Goal: Task Accomplishment & Management: Complete application form

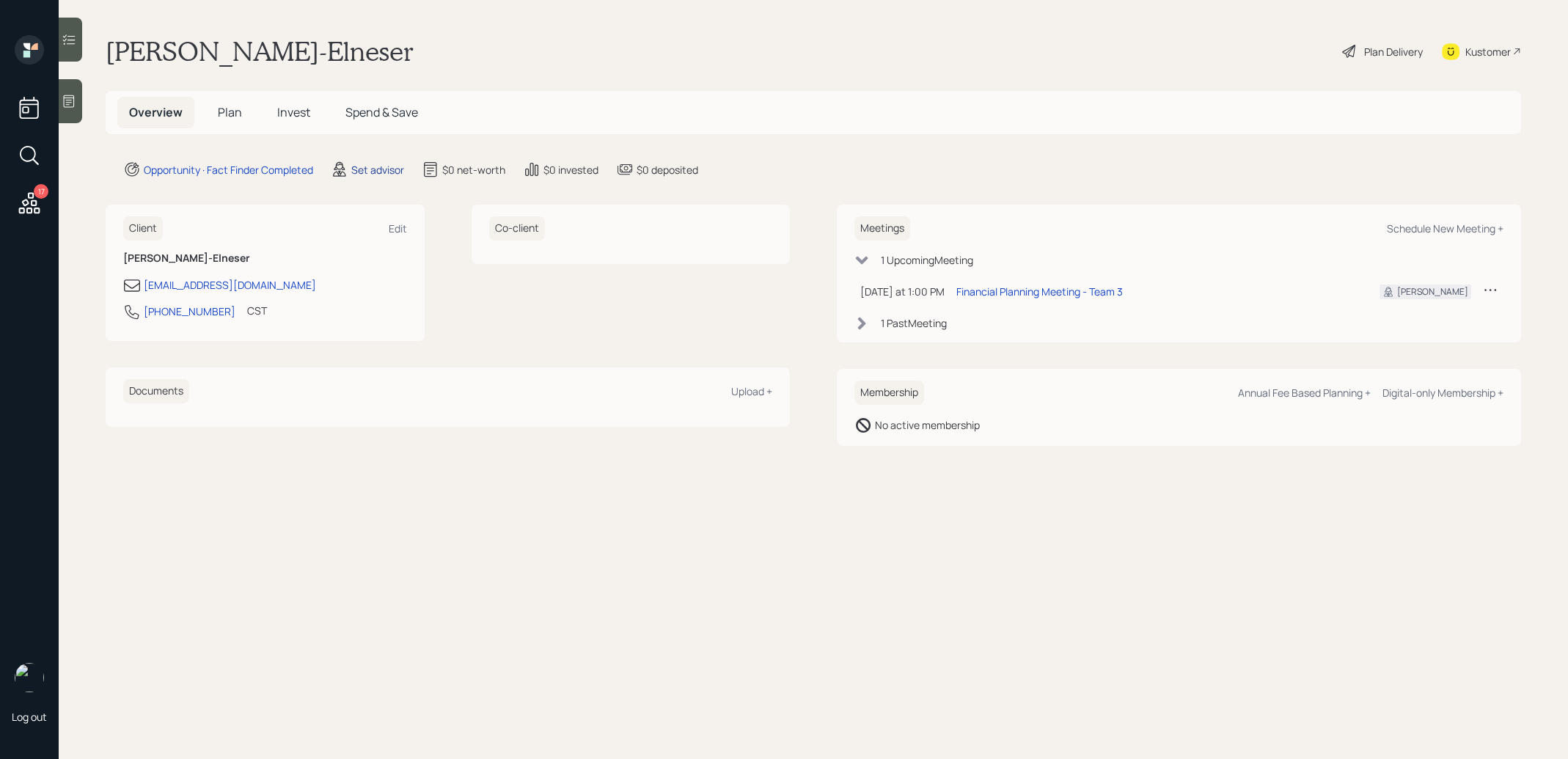
click at [387, 167] on div "Set advisor" at bounding box center [377, 169] width 53 height 15
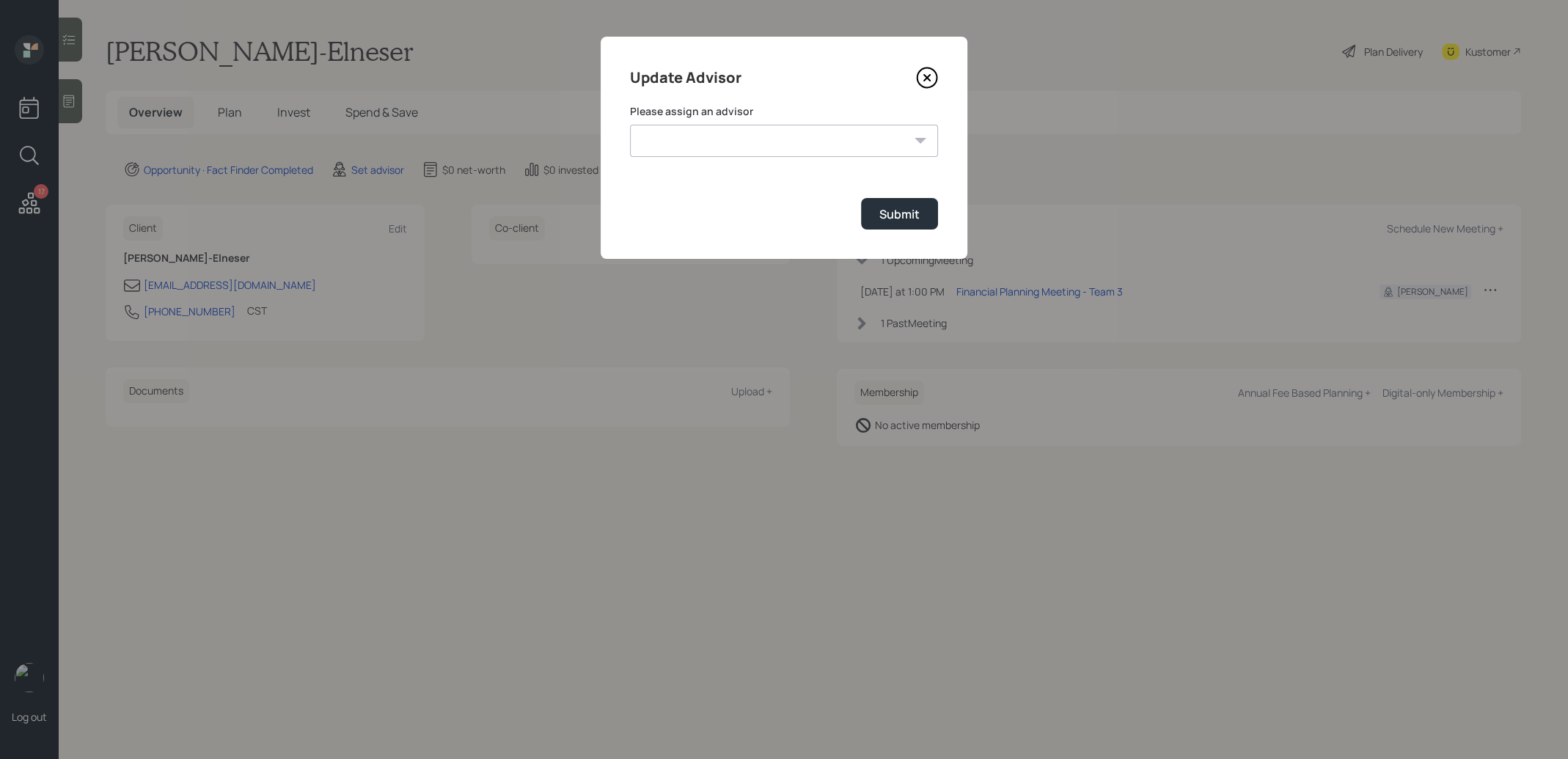
click at [782, 143] on select "[PERSON_NAME] [PERSON_NAME] [PERSON_NAME] End [PERSON_NAME] [PERSON_NAME] [PERS…" at bounding box center [784, 141] width 308 height 33
select select "8b79112e-3cfb-44f9-89e7-15267fe946c1"
click at [630, 124] on select "[PERSON_NAME] [PERSON_NAME] [PERSON_NAME] End [PERSON_NAME] [PERSON_NAME] [PERS…" at bounding box center [784, 141] width 308 height 33
click at [910, 219] on div "Submit" at bounding box center [900, 213] width 40 height 16
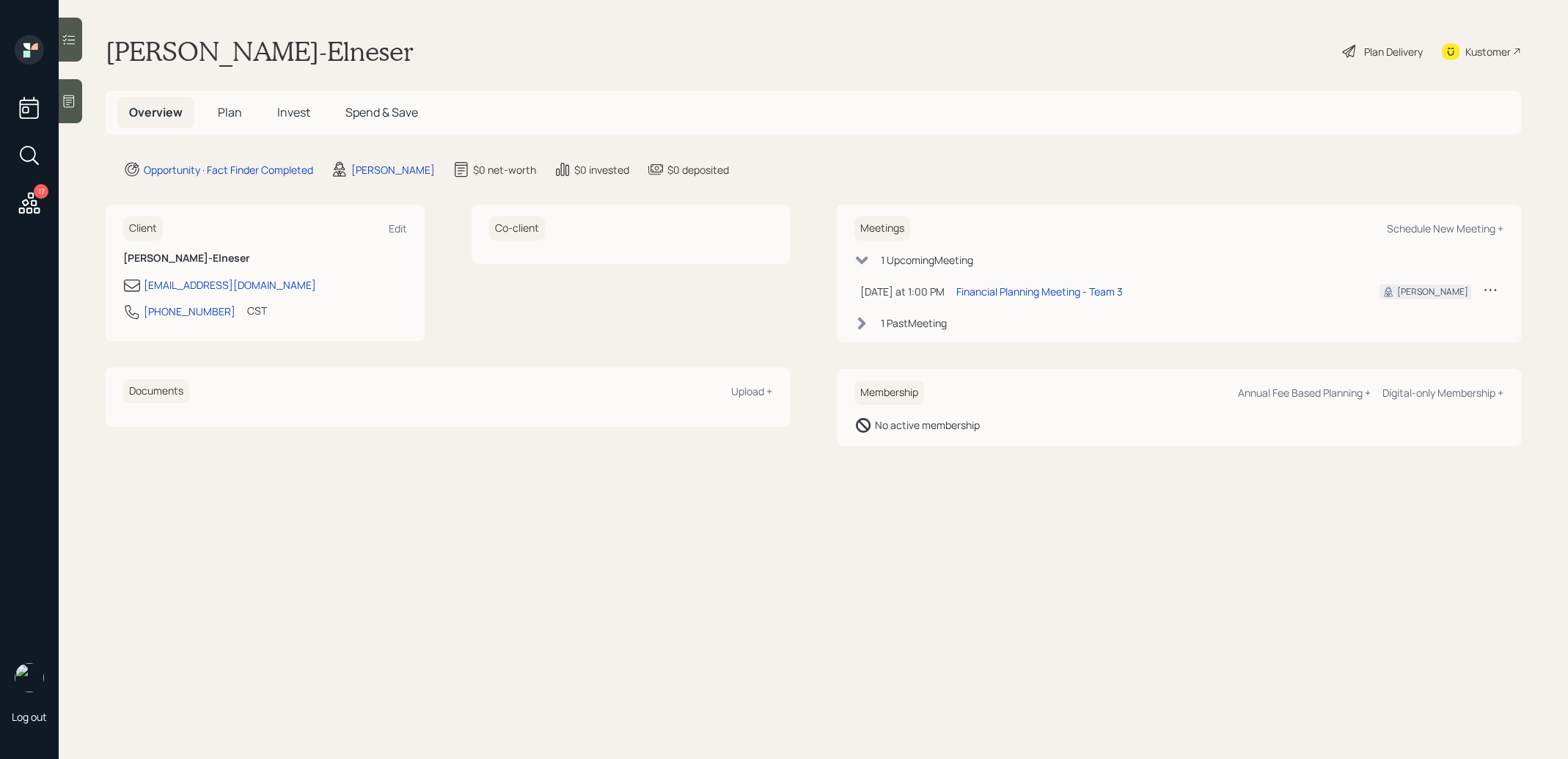
click at [67, 101] on icon at bounding box center [69, 101] width 11 height 12
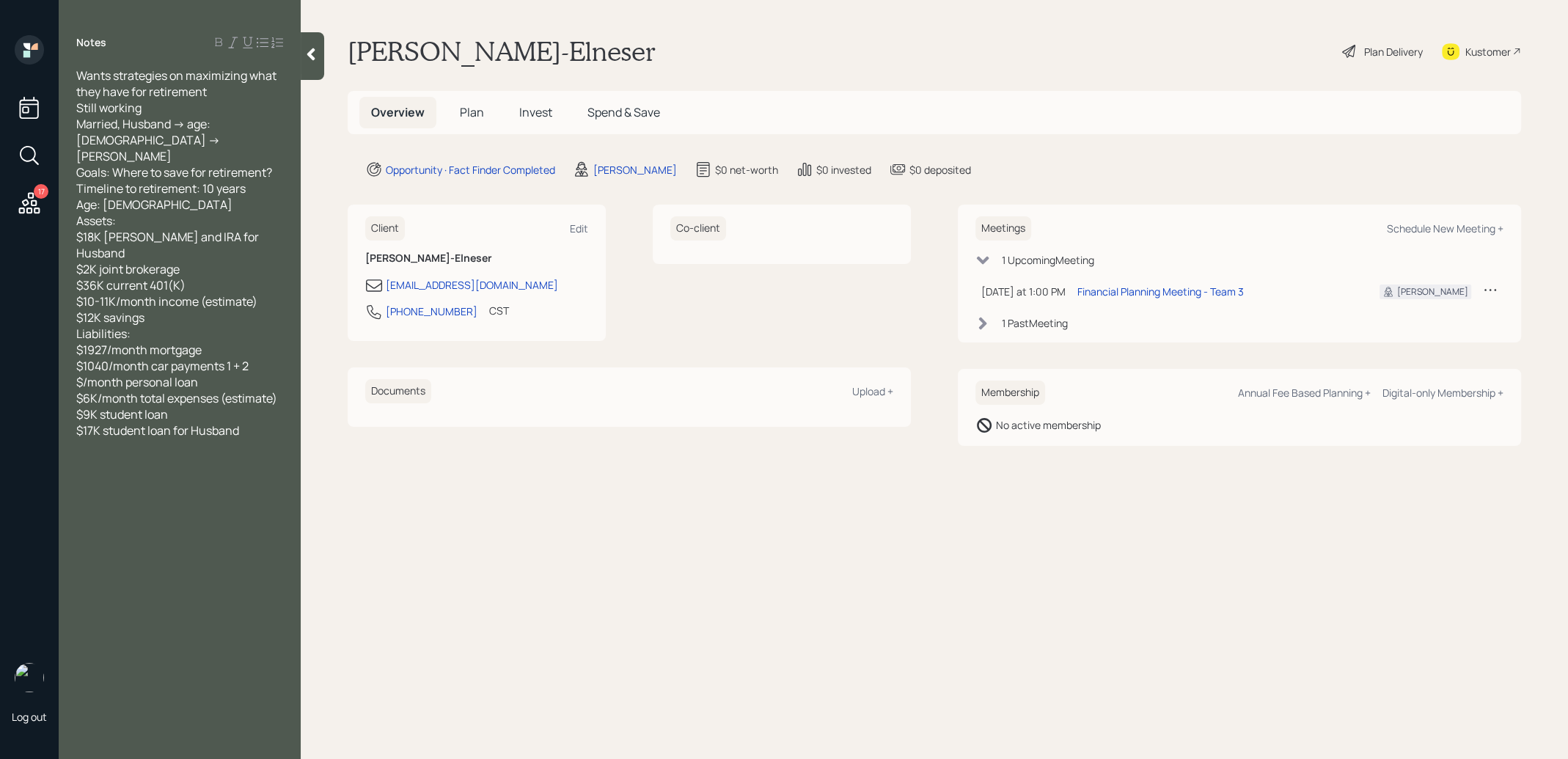
click at [473, 111] on span "Plan" at bounding box center [471, 112] width 24 height 16
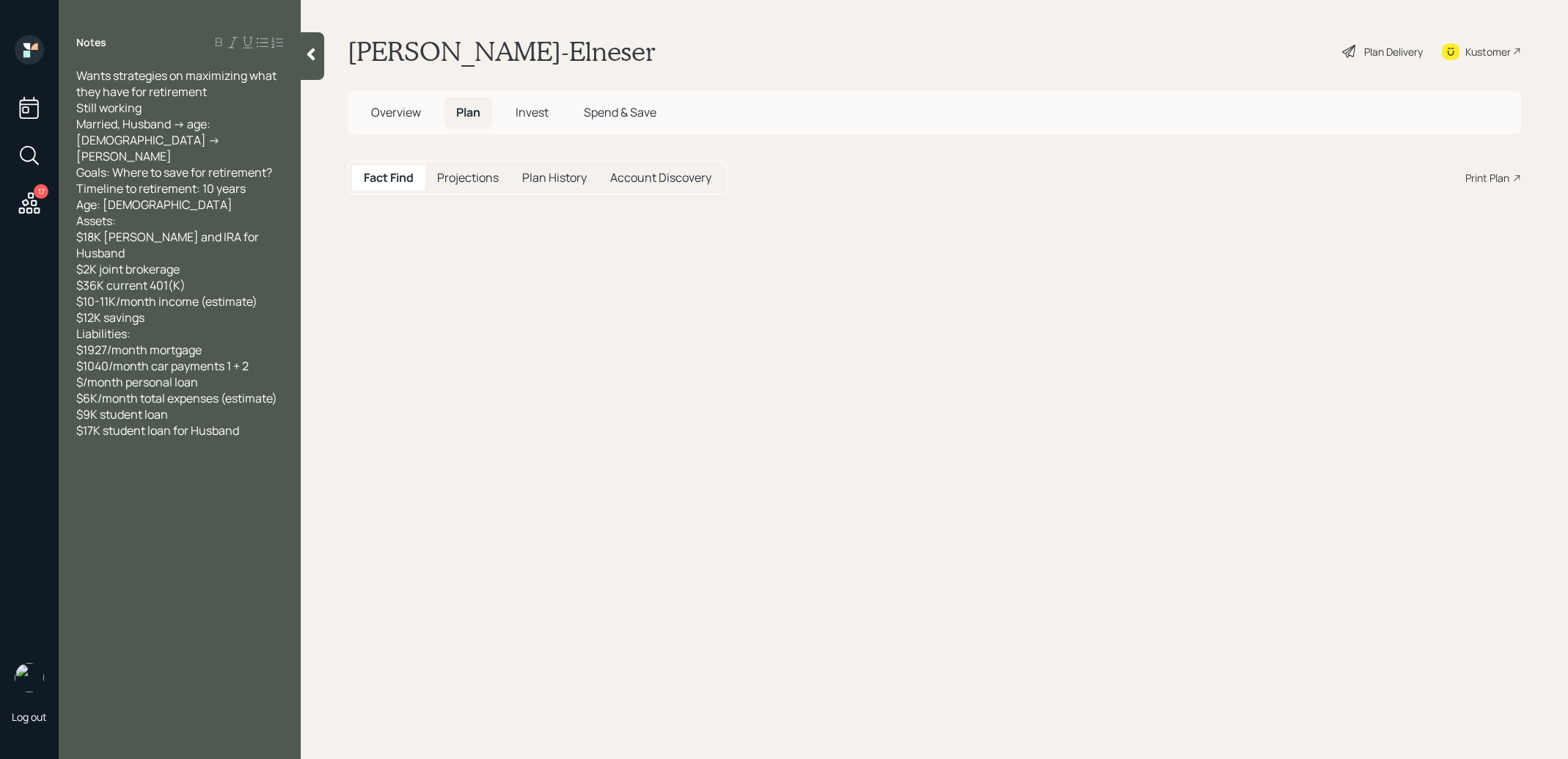
click at [400, 102] on h5 "Overview" at bounding box center [395, 112] width 74 height 32
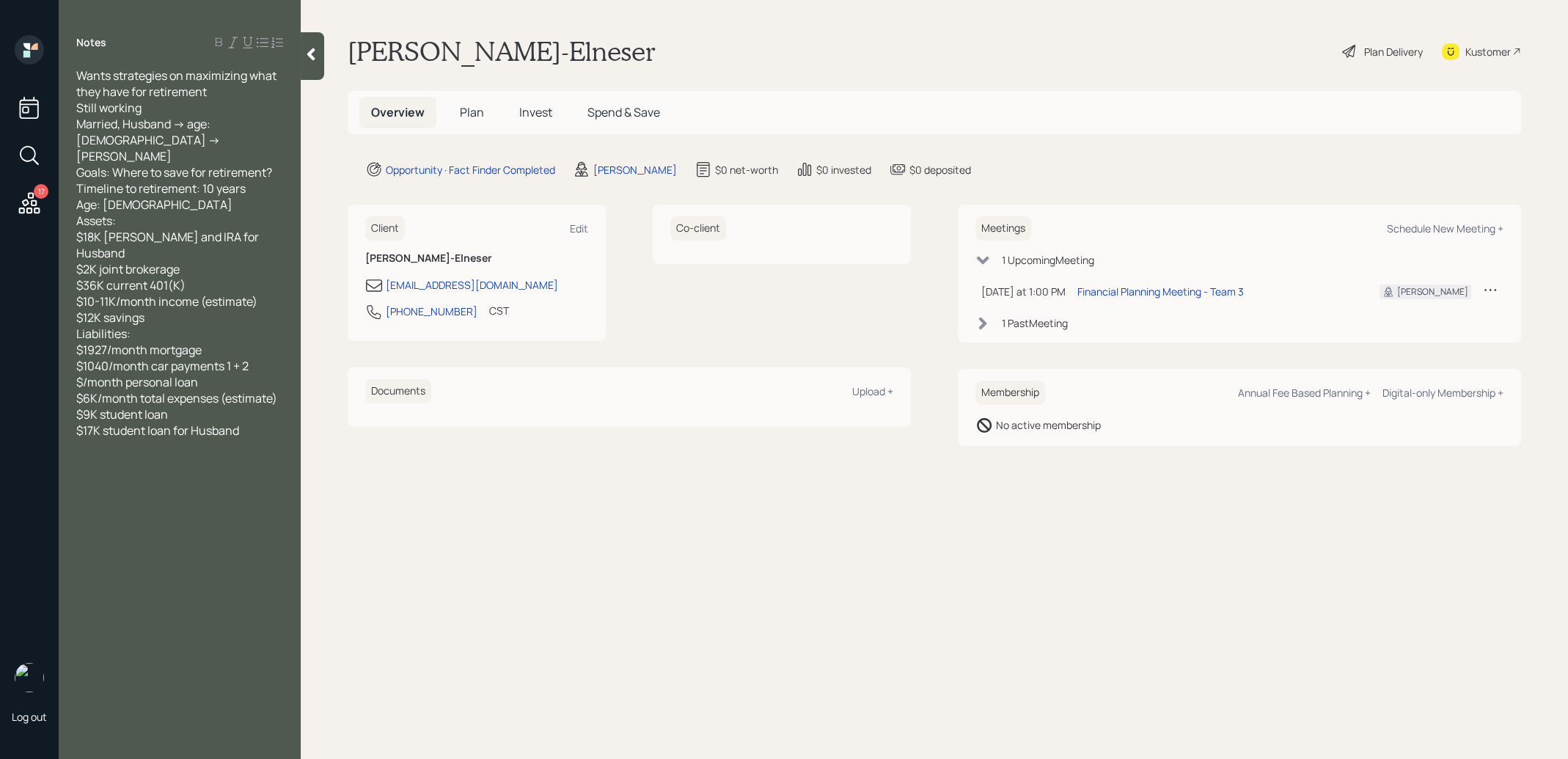
click at [465, 110] on span "Plan" at bounding box center [471, 112] width 24 height 16
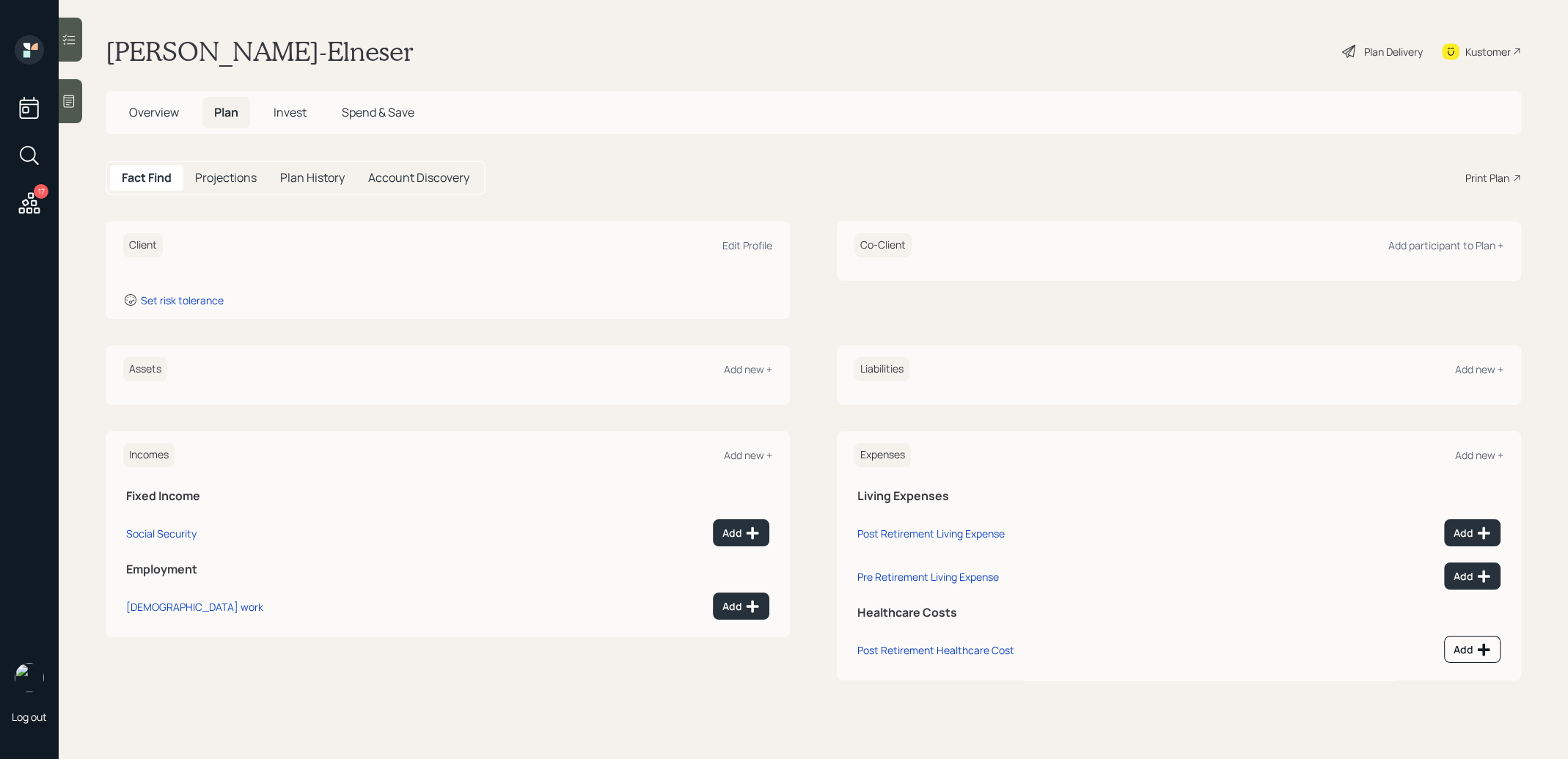
click at [64, 110] on div at bounding box center [70, 101] width 24 height 44
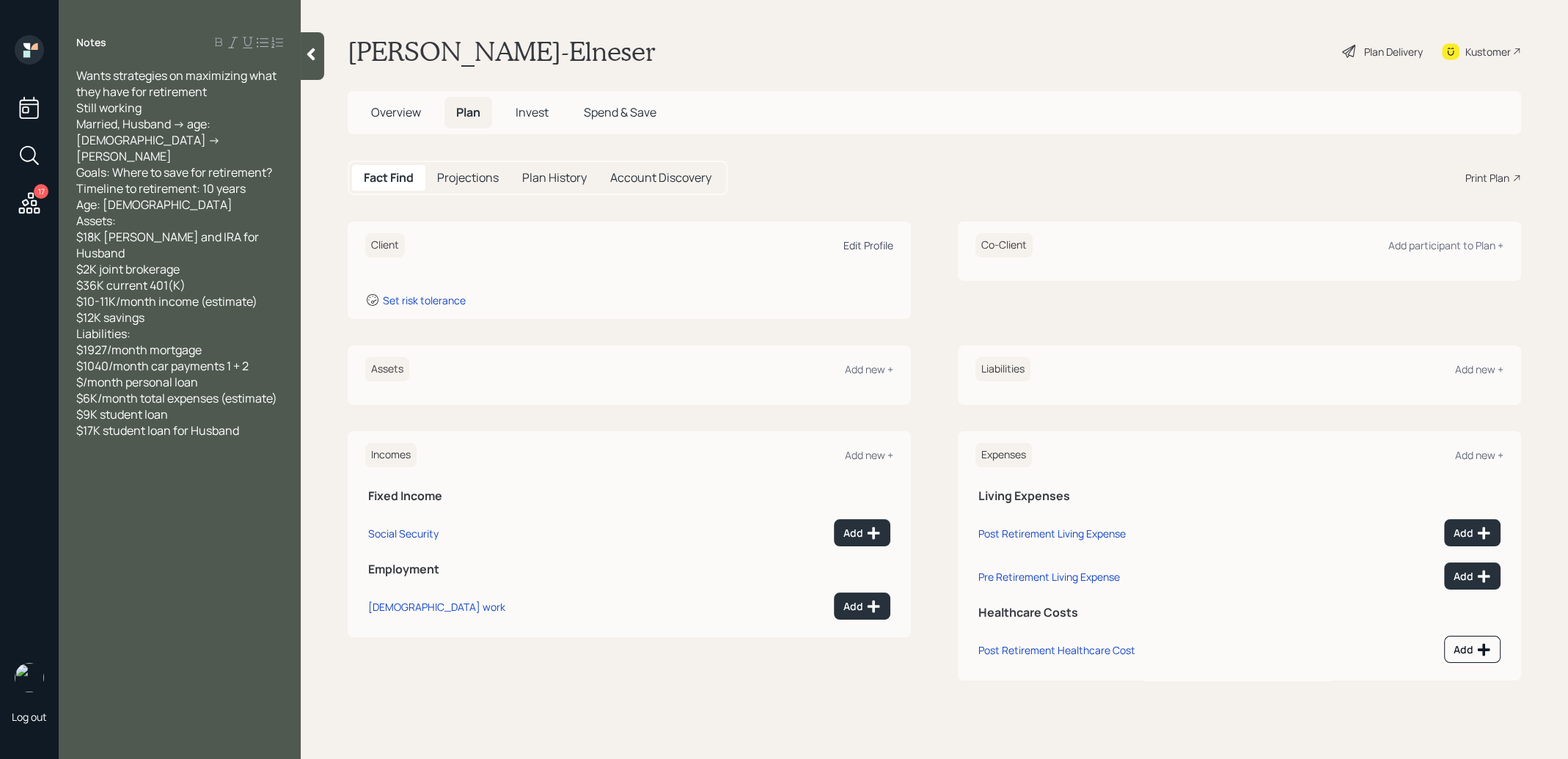
click at [872, 243] on div "Edit Profile" at bounding box center [868, 245] width 50 height 14
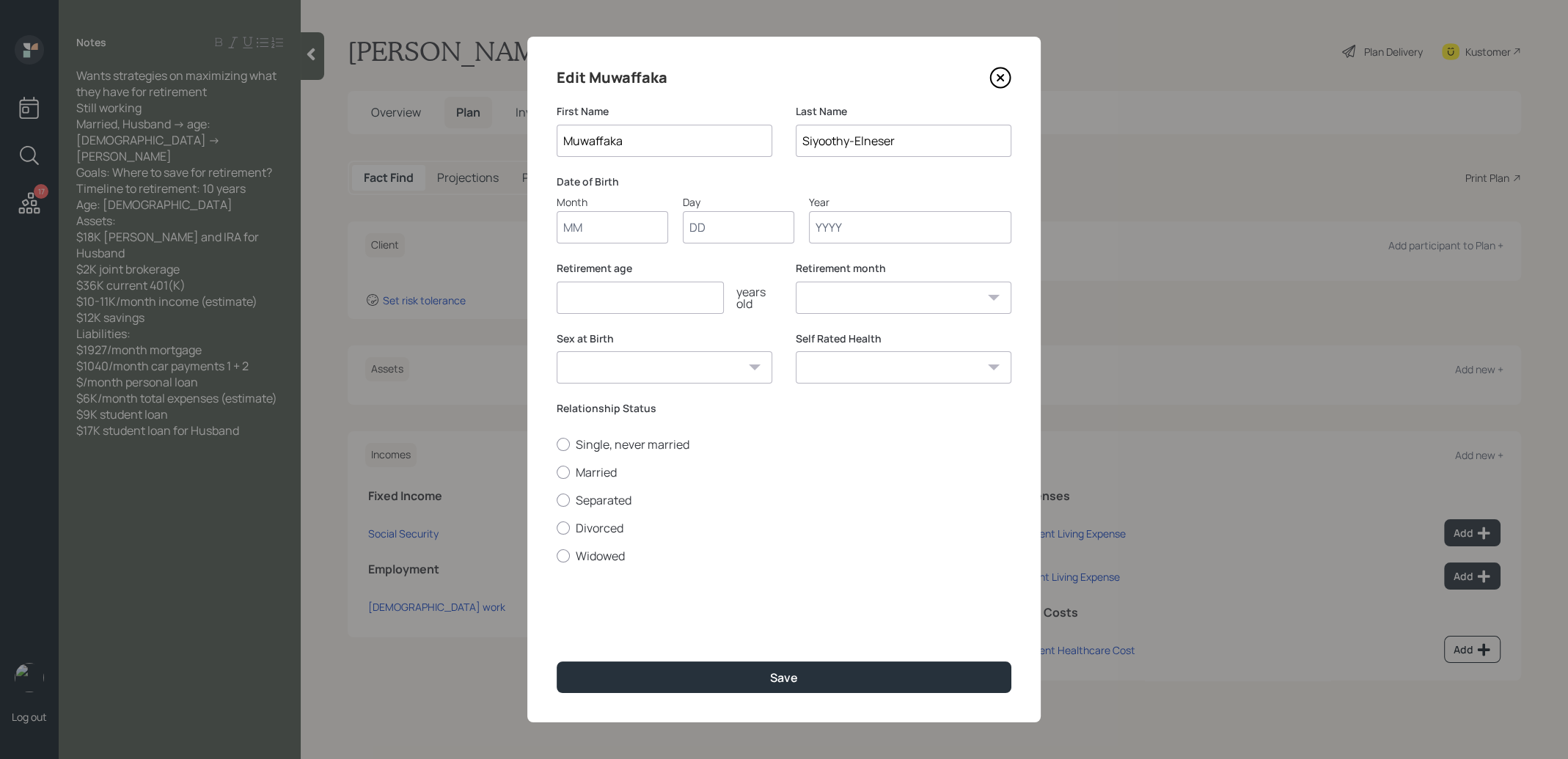
click at [610, 244] on div "Edit Muwaffaka First Name Muwaffaka Last Name Siyoothy-Elneser Date of Birth Mo…" at bounding box center [784, 379] width 513 height 685
click at [580, 228] on input "Month" at bounding box center [612, 228] width 111 height 33
type input "01"
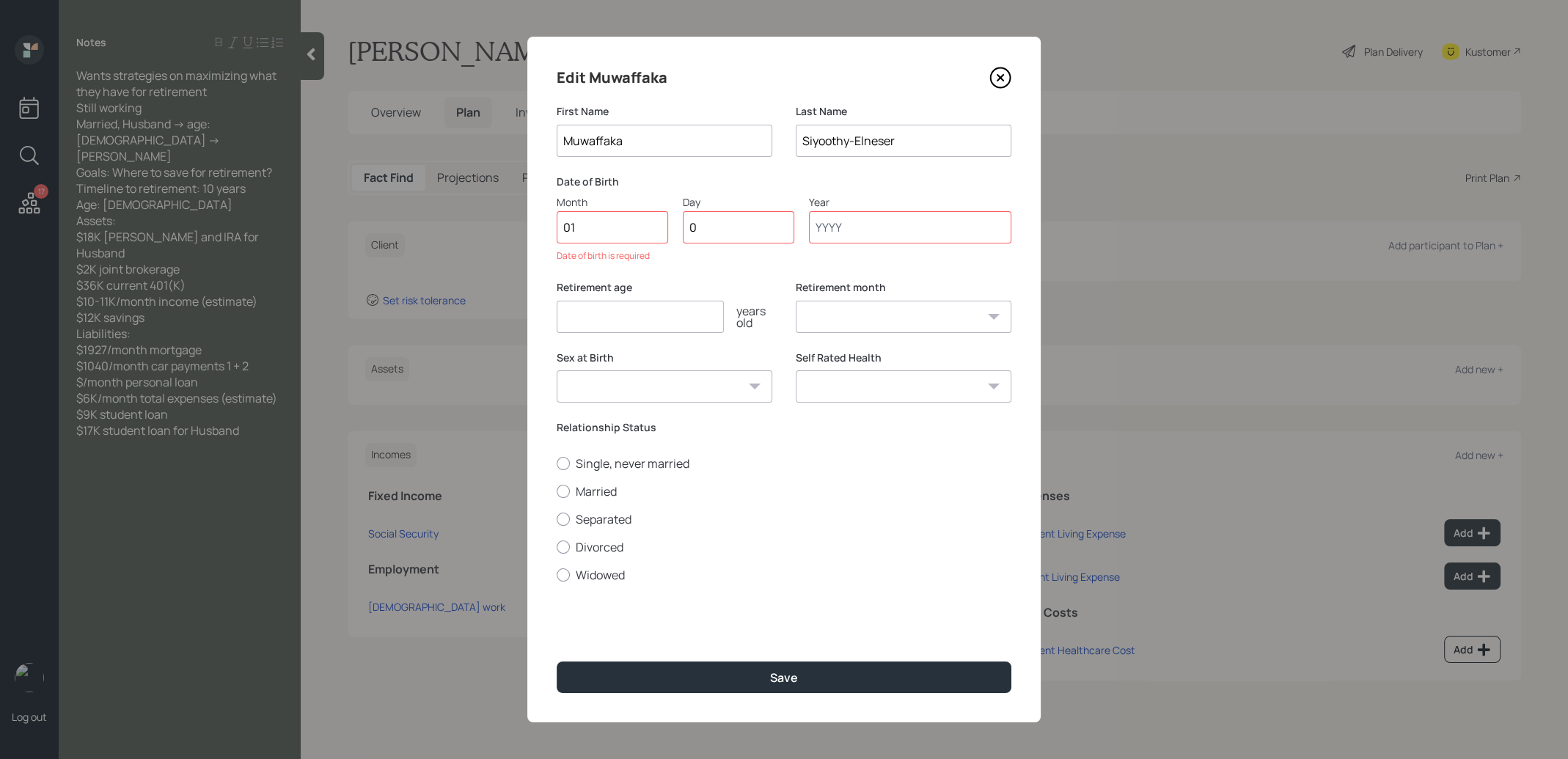
type input "01"
type input "1975"
select select "1"
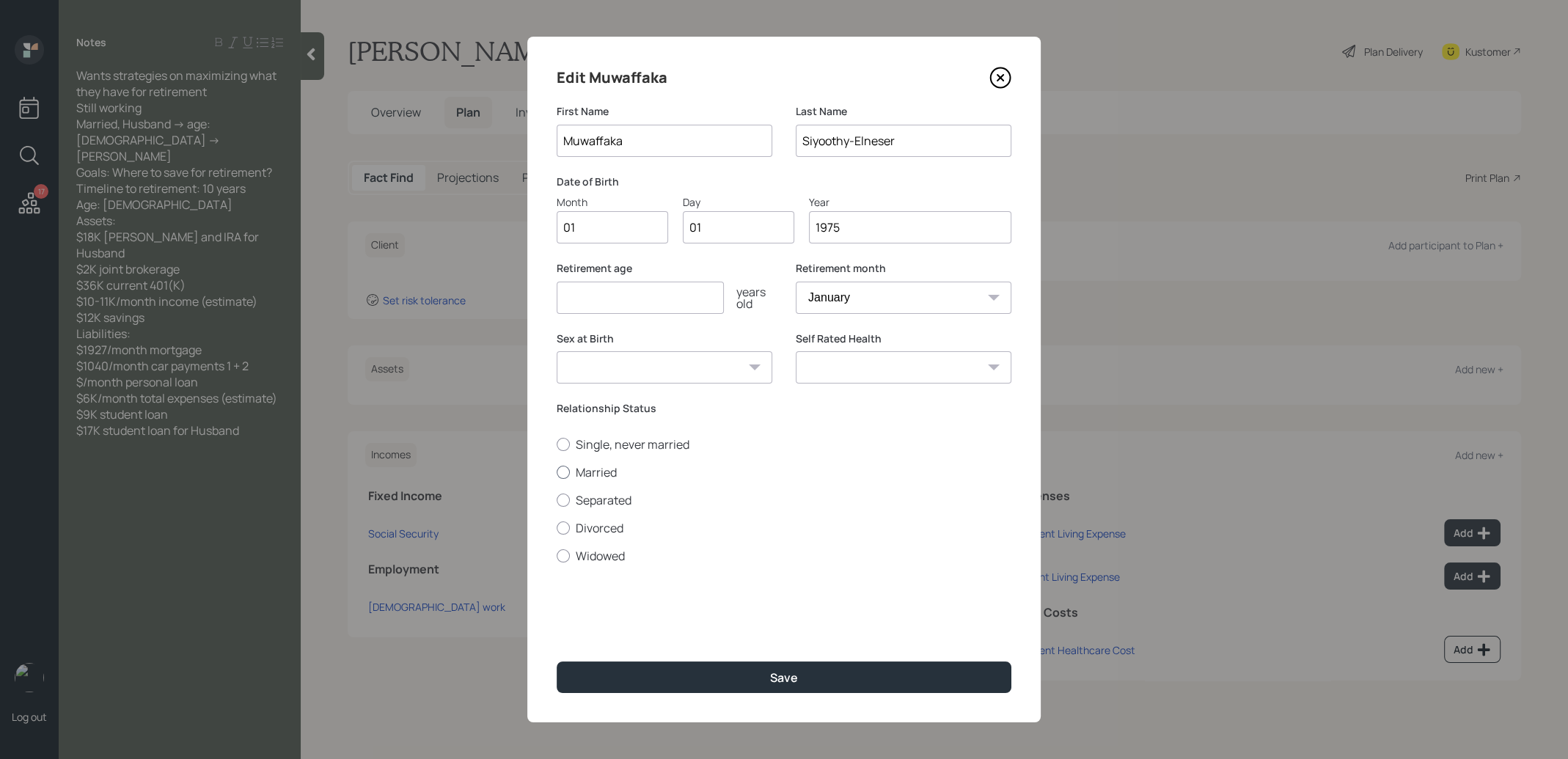
type input "1975"
click at [564, 472] on div at bounding box center [563, 472] width 13 height 13
click at [556, 472] on input "Married" at bounding box center [556, 472] width 1 height 1
radio input "true"
click at [682, 679] on button "Save" at bounding box center [783, 677] width 455 height 32
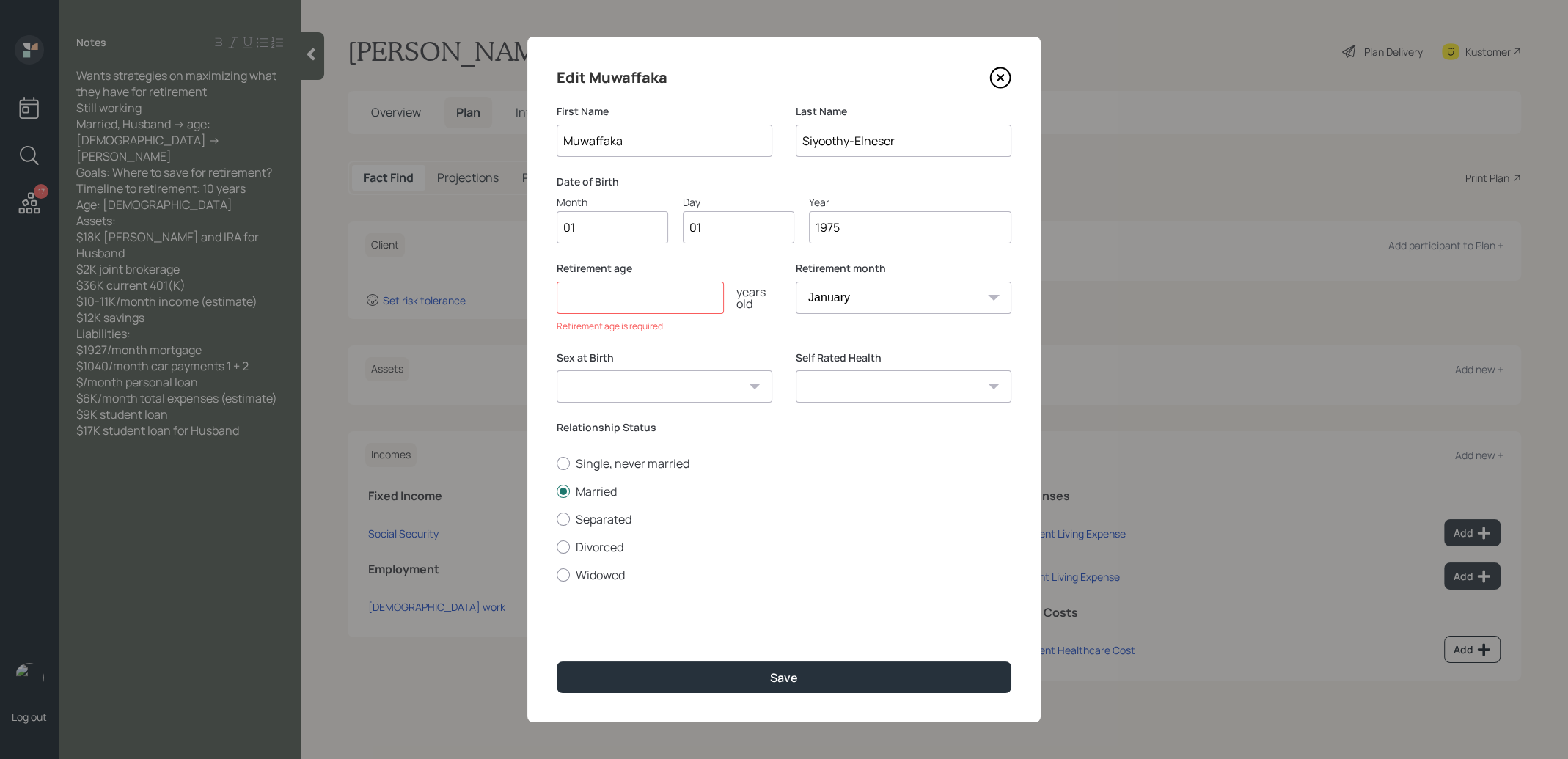
click at [636, 303] on input "number" at bounding box center [639, 298] width 168 height 33
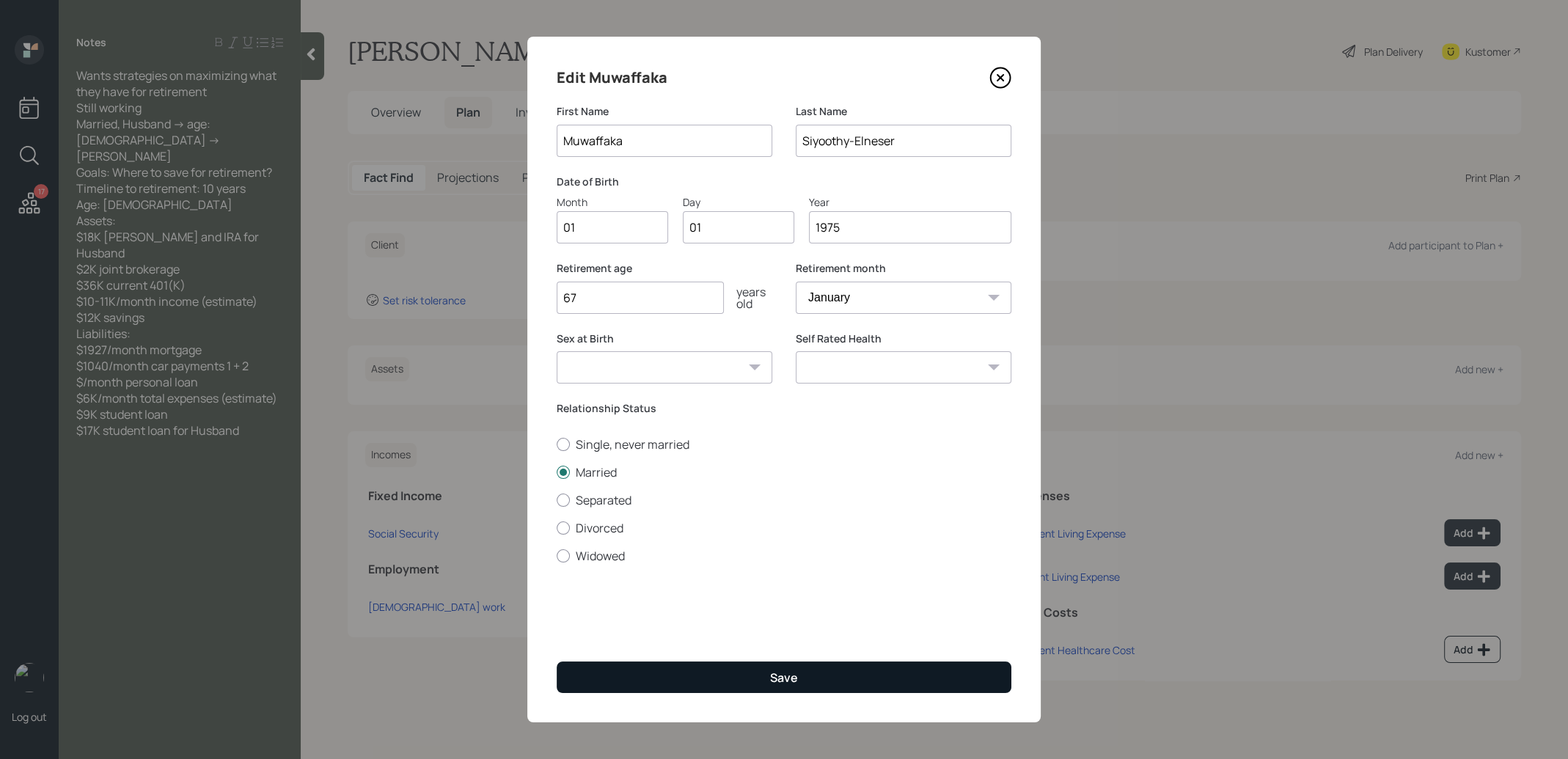
type input "67"
click at [756, 680] on button "Save" at bounding box center [783, 677] width 455 height 32
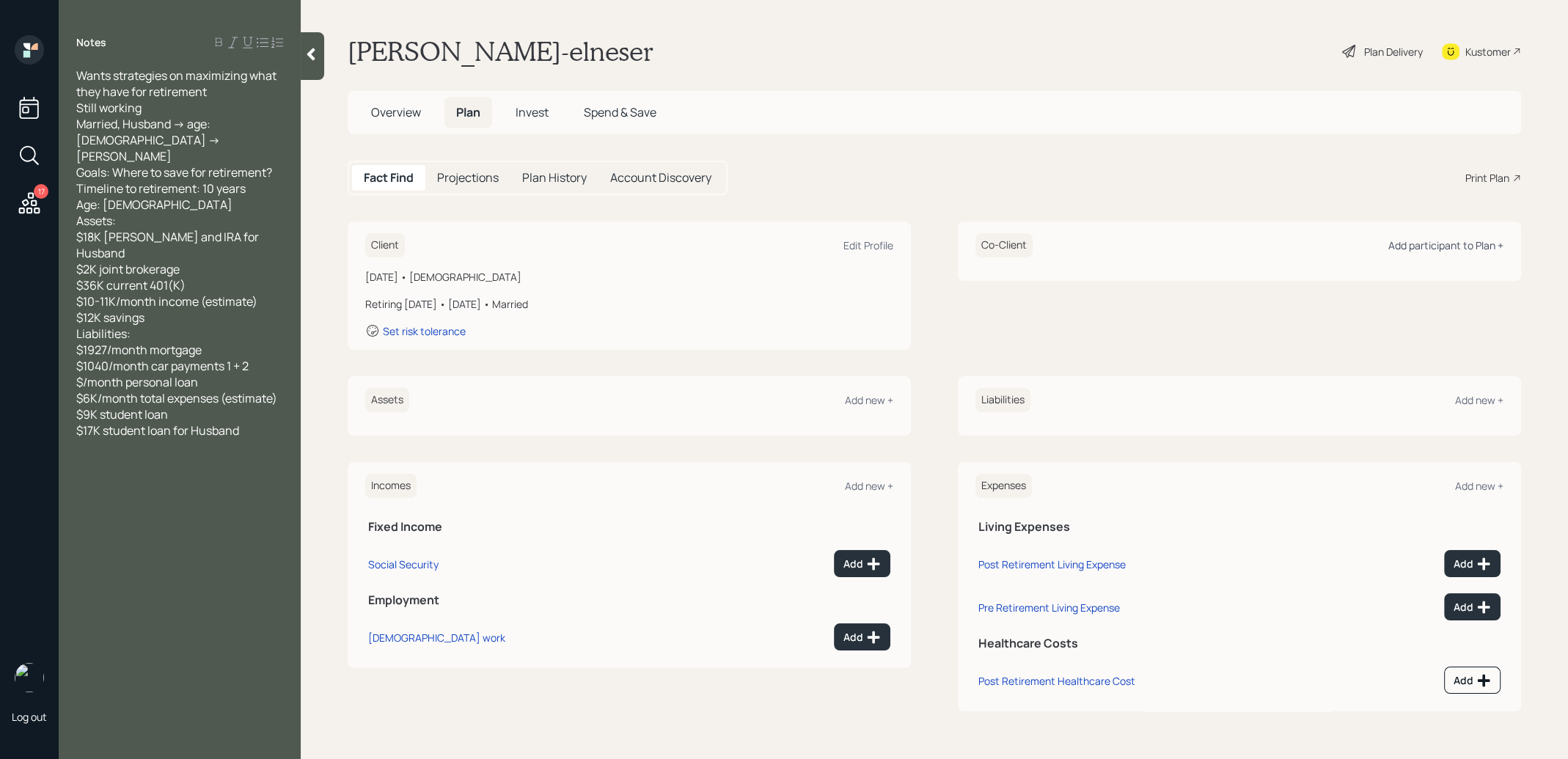
click at [1448, 243] on div "Add participant to Plan +" at bounding box center [1445, 245] width 115 height 14
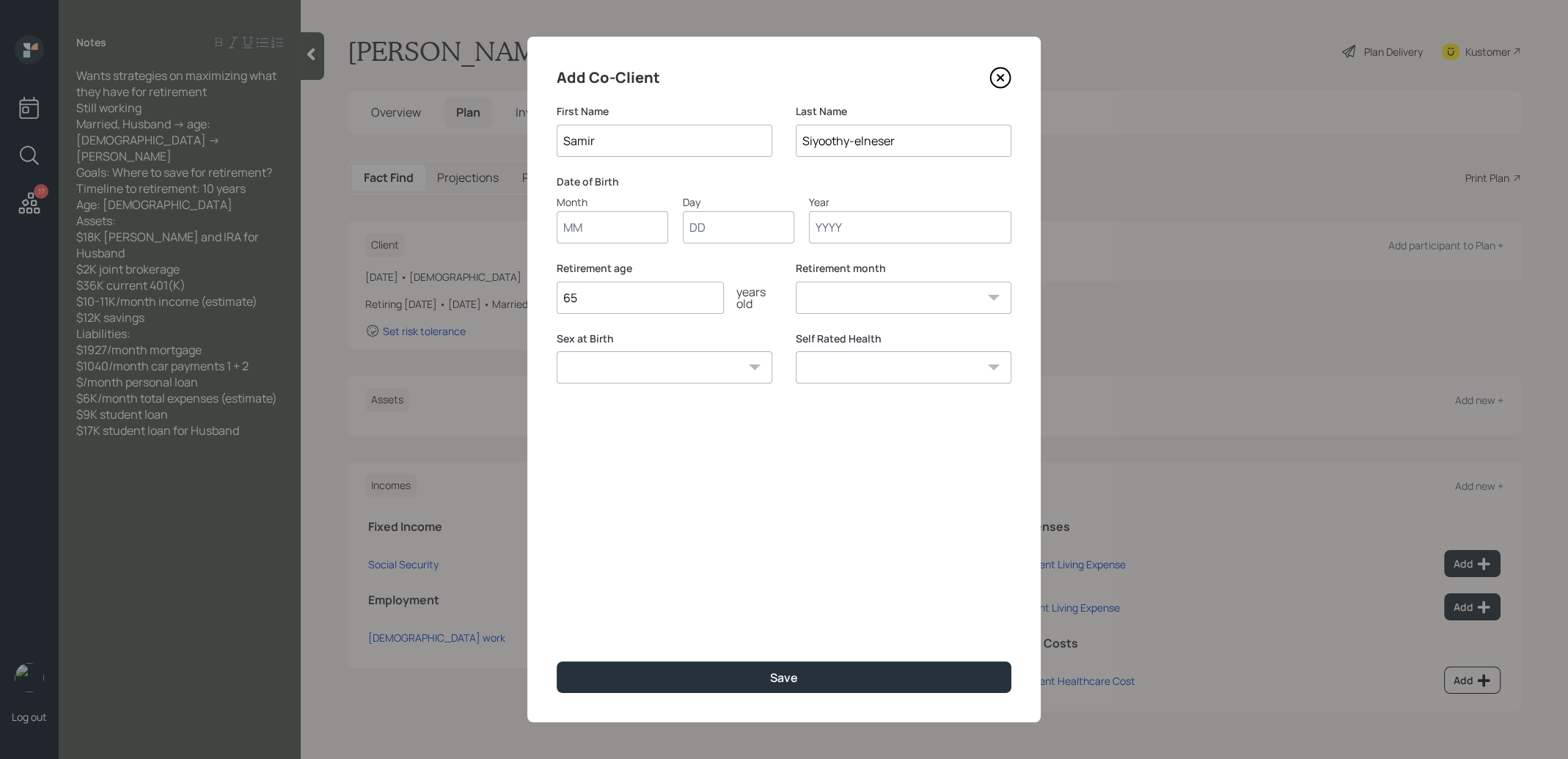
type input "Samir"
click at [613, 236] on input "Month" at bounding box center [612, 228] width 111 height 33
type input "01"
type input "1975"
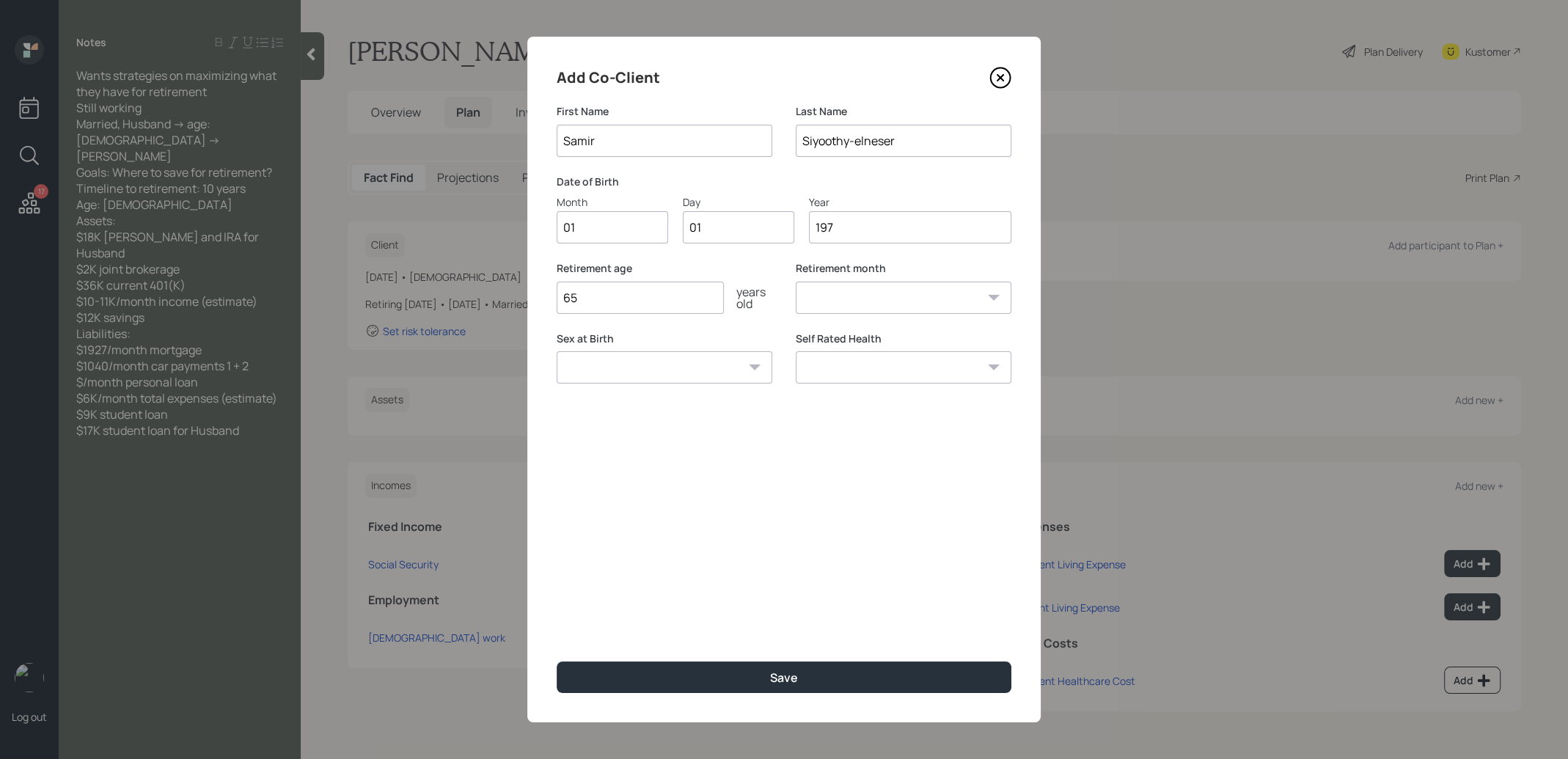
select select "1"
type input "1975"
click at [655, 679] on button "Save" at bounding box center [783, 677] width 455 height 32
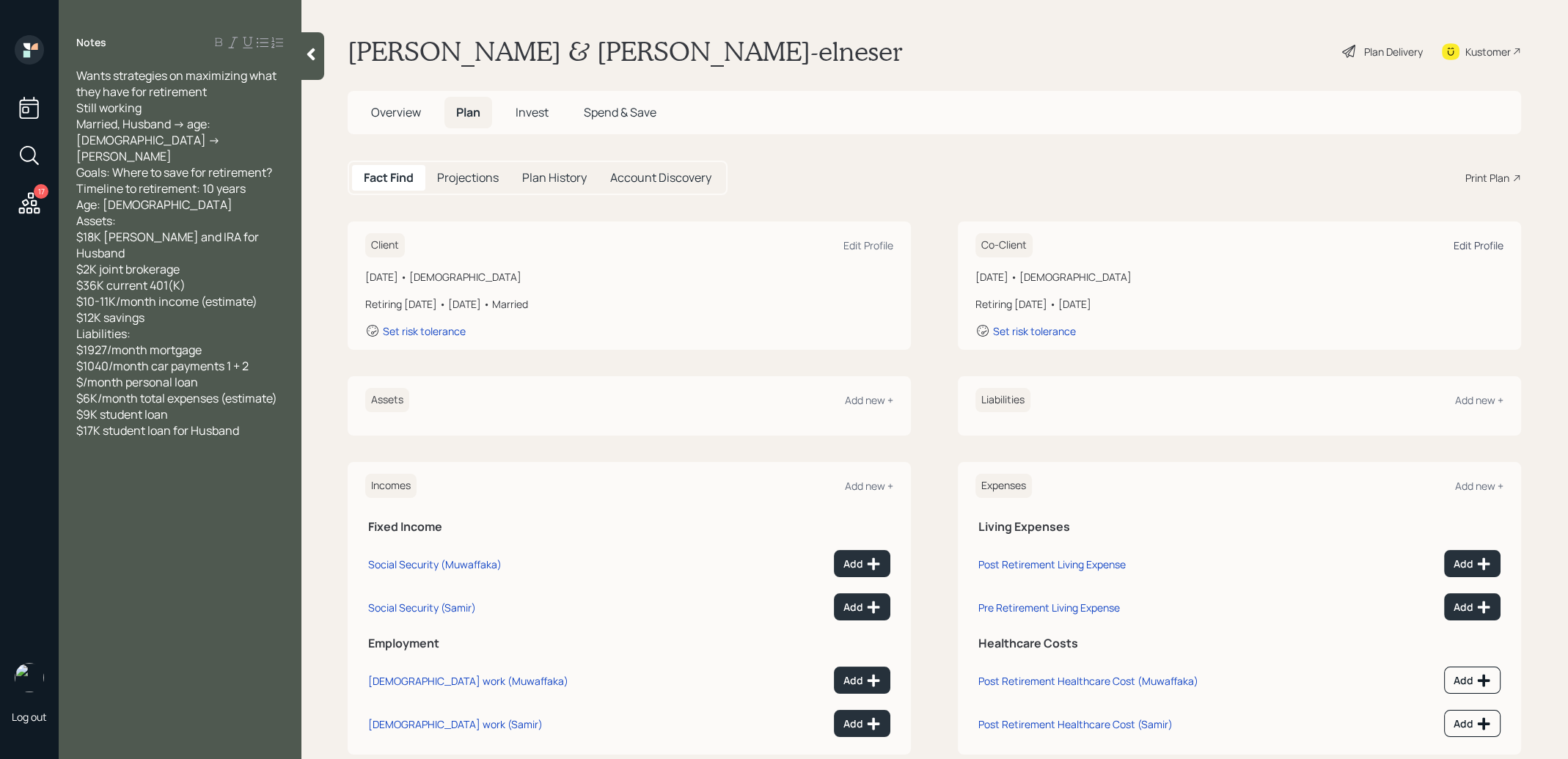
click at [1485, 241] on div "Edit Profile" at bounding box center [1478, 245] width 50 height 14
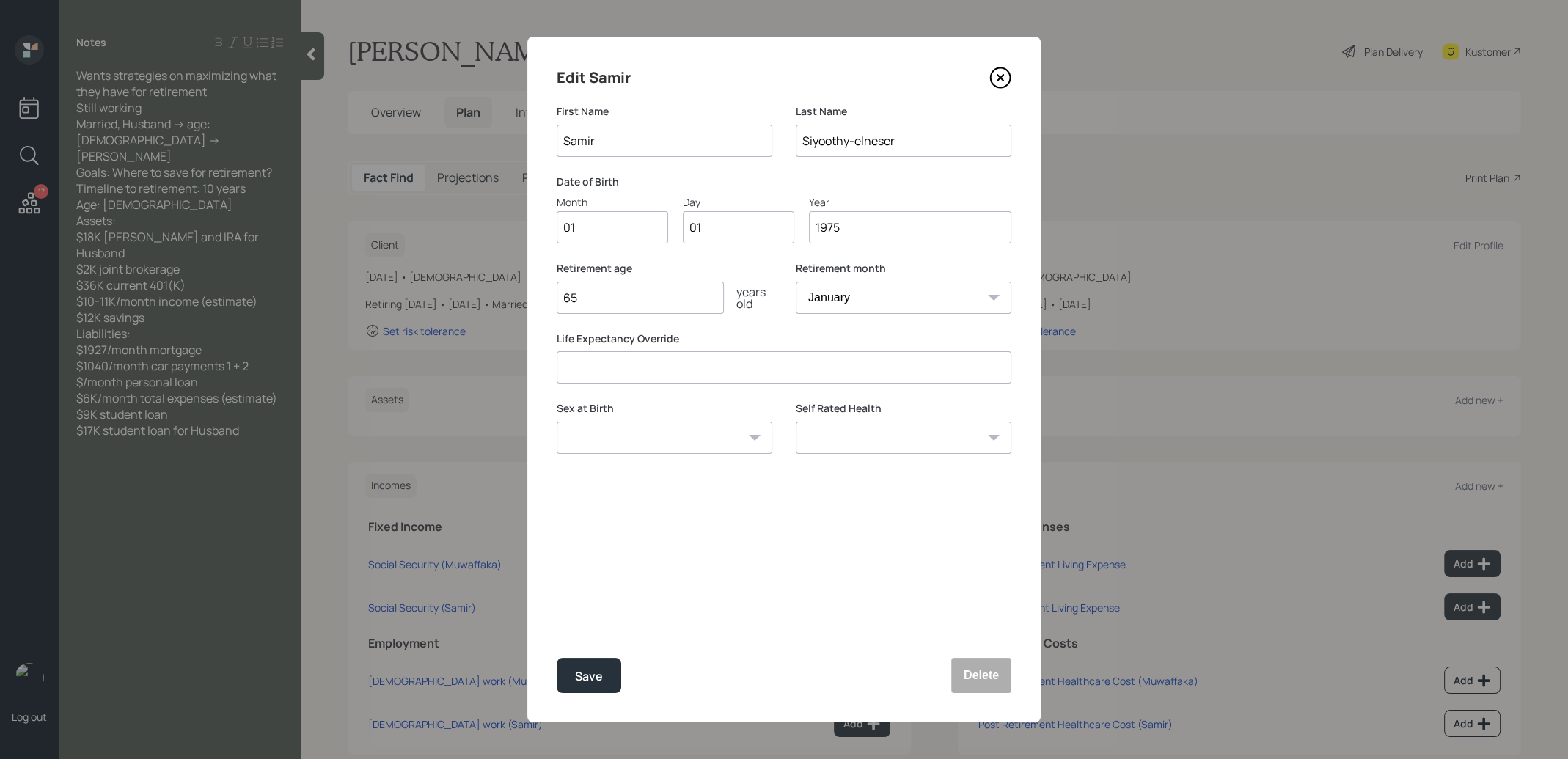
click at [906, 233] on input "1975" at bounding box center [909, 228] width 202 height 33
type input "1972"
click at [592, 666] on div "Save" at bounding box center [589, 676] width 28 height 20
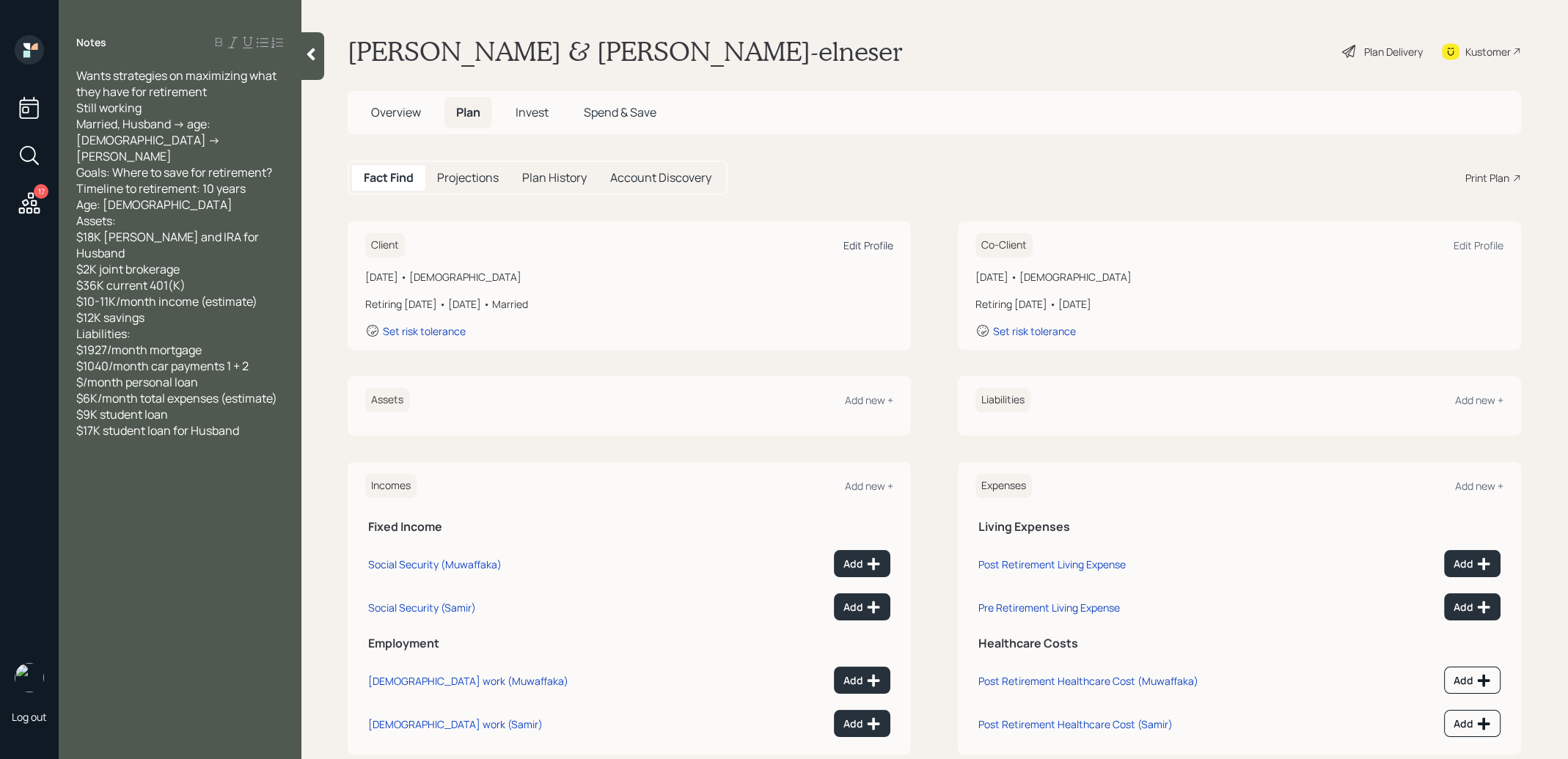
click at [866, 240] on div "Edit Profile" at bounding box center [868, 245] width 50 height 14
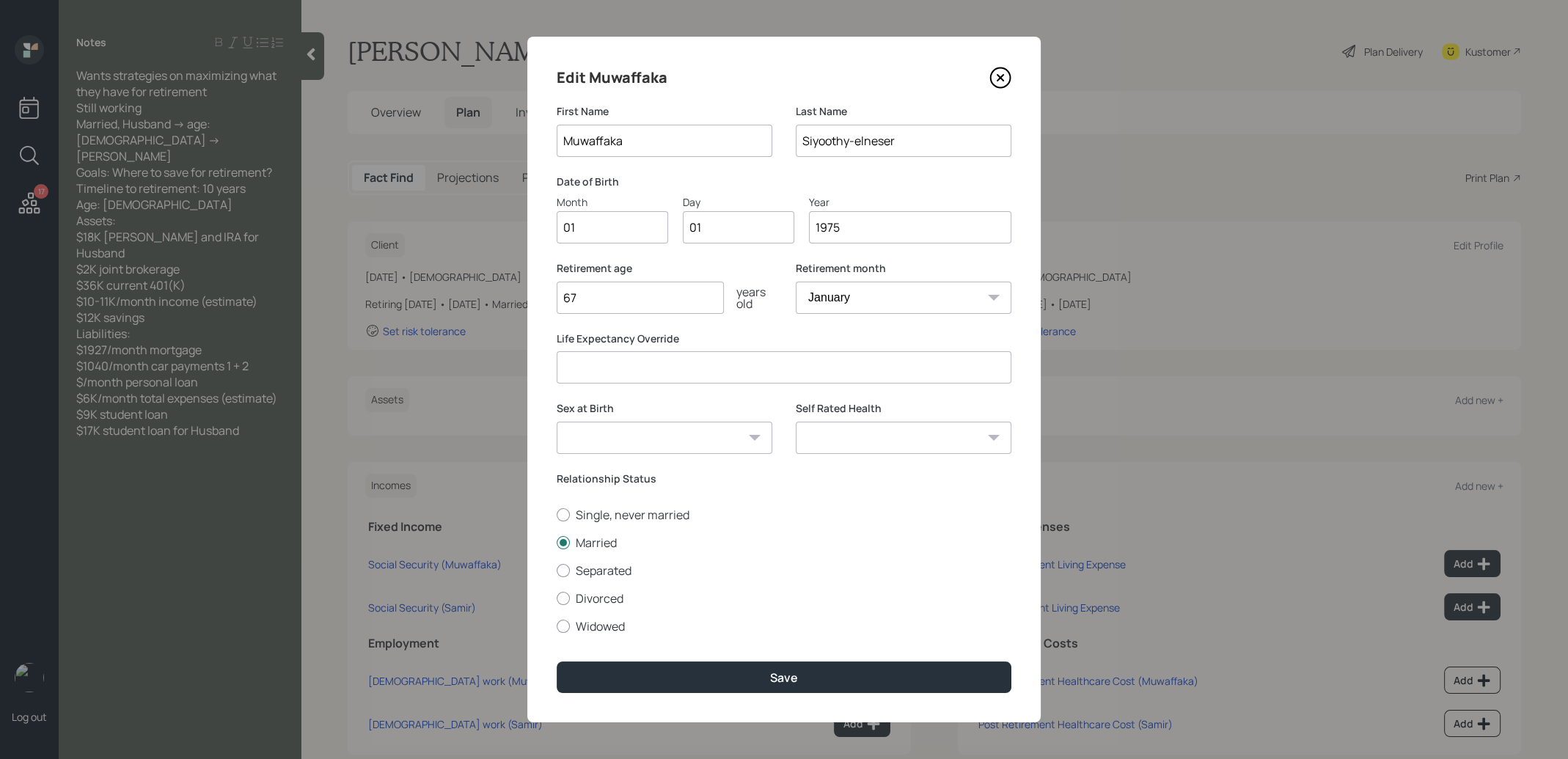
click at [594, 307] on input "67" at bounding box center [639, 298] width 168 height 33
type input "60"
click at [671, 676] on button "Save" at bounding box center [783, 677] width 455 height 32
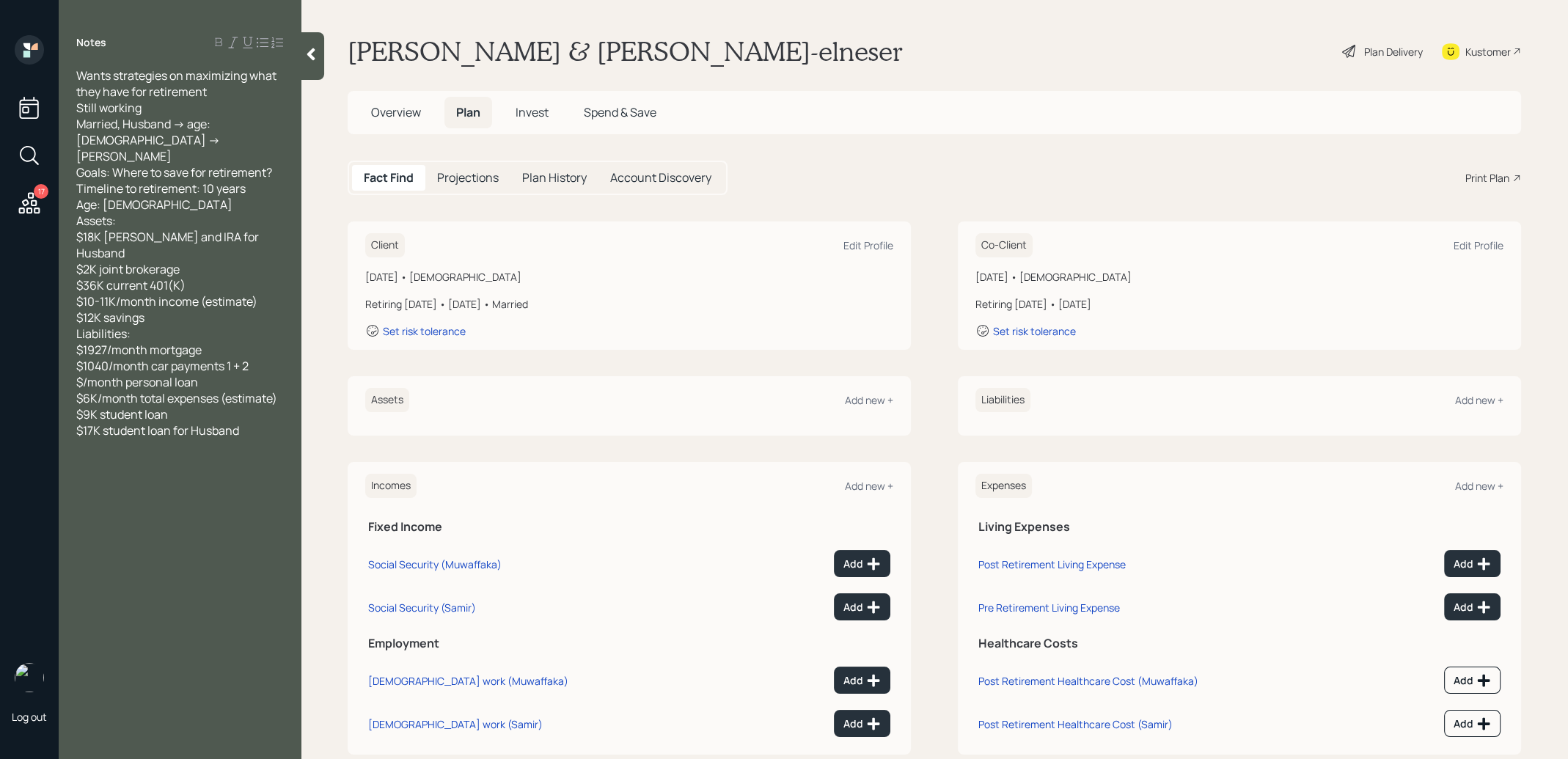
click at [1186, 312] on div "January 1, 1972 • 53 years old Retiring in 12 years • January 2037 Set risk tol…" at bounding box center [1240, 303] width 528 height 69
click at [1471, 245] on div "Edit Profile" at bounding box center [1478, 245] width 50 height 14
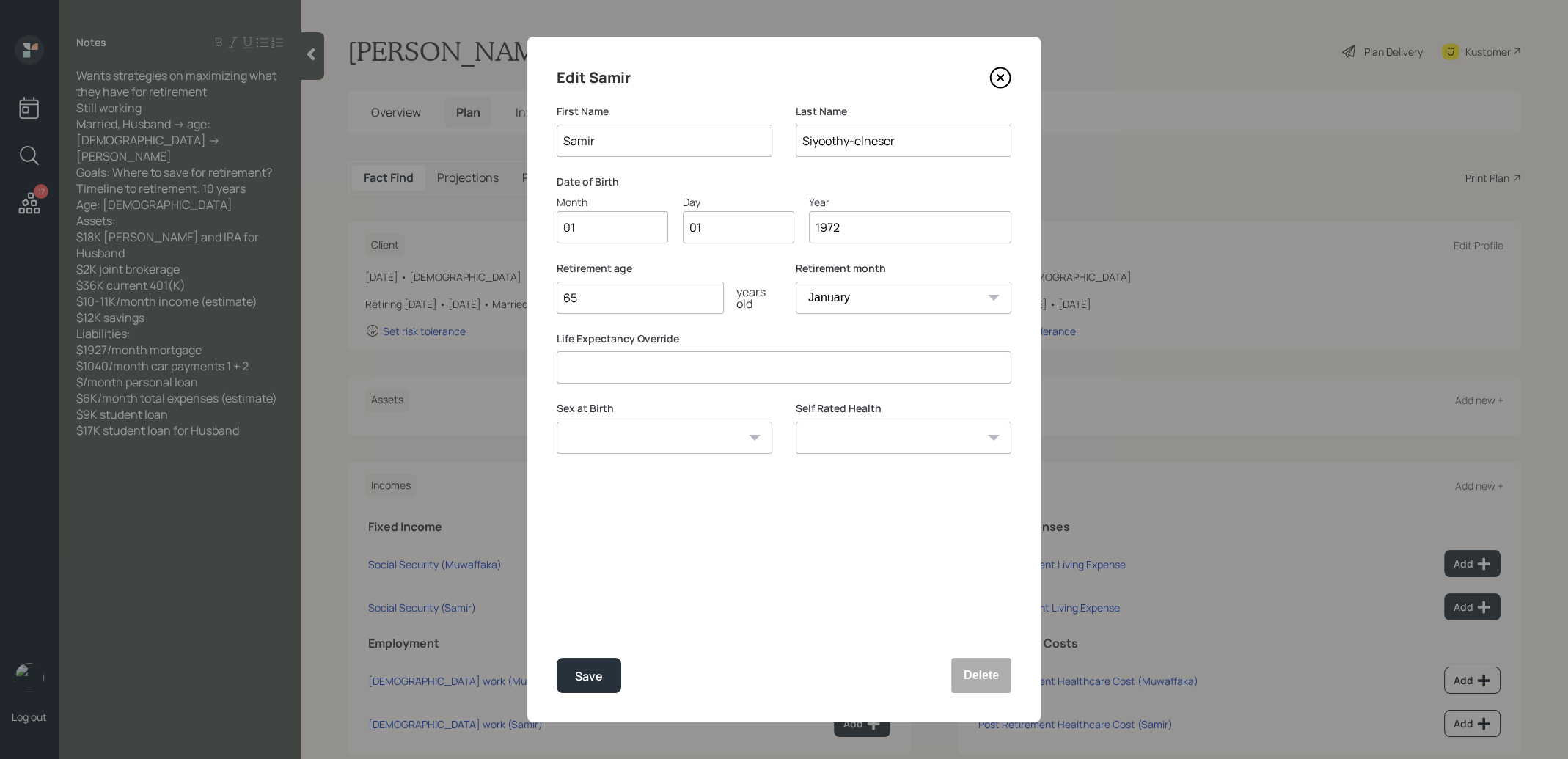
click at [620, 302] on input "65" at bounding box center [639, 298] width 168 height 33
type input "63"
click at [594, 679] on div "Save" at bounding box center [589, 676] width 28 height 20
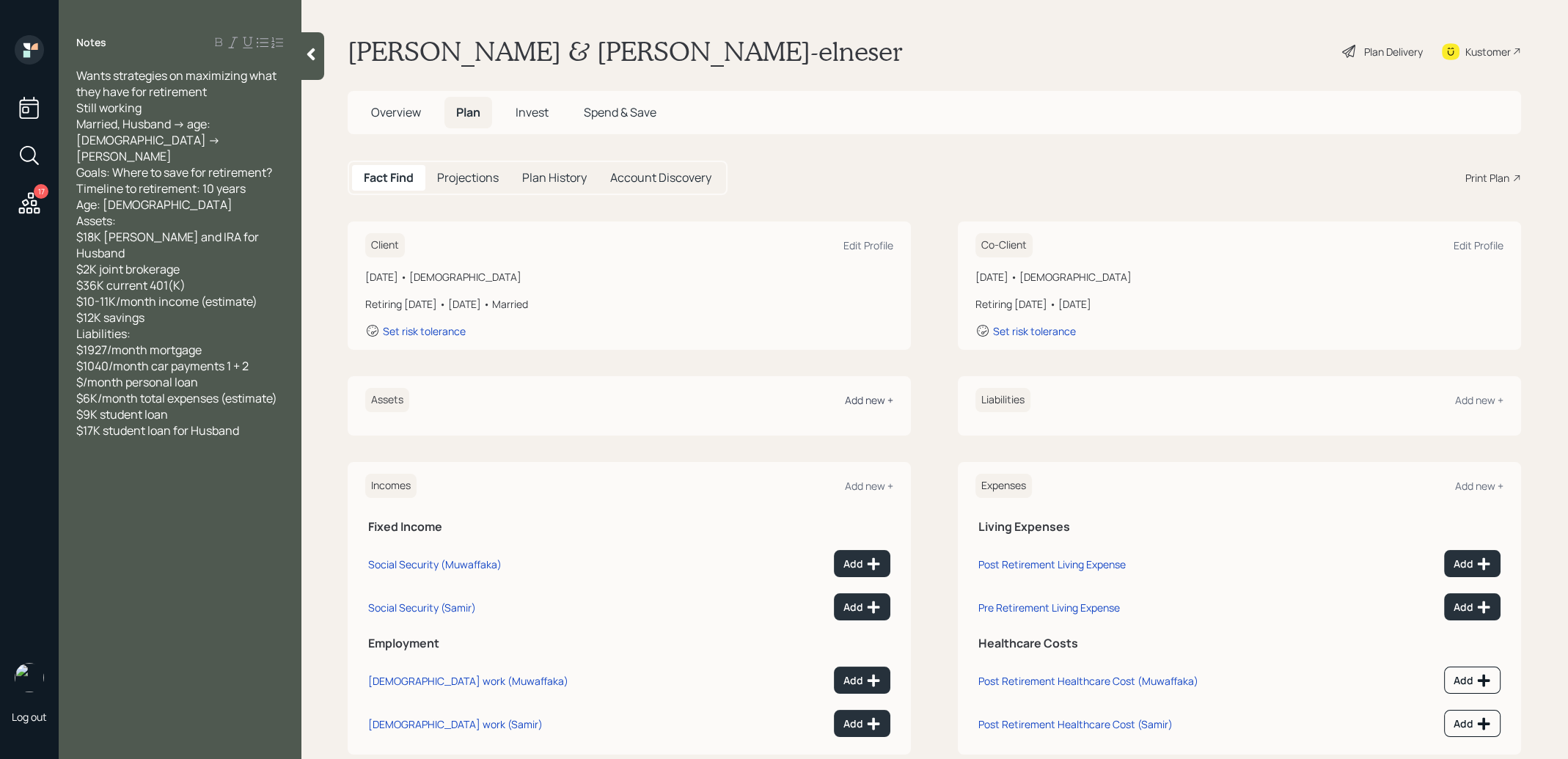
click at [875, 396] on div "Add new +" at bounding box center [869, 400] width 49 height 14
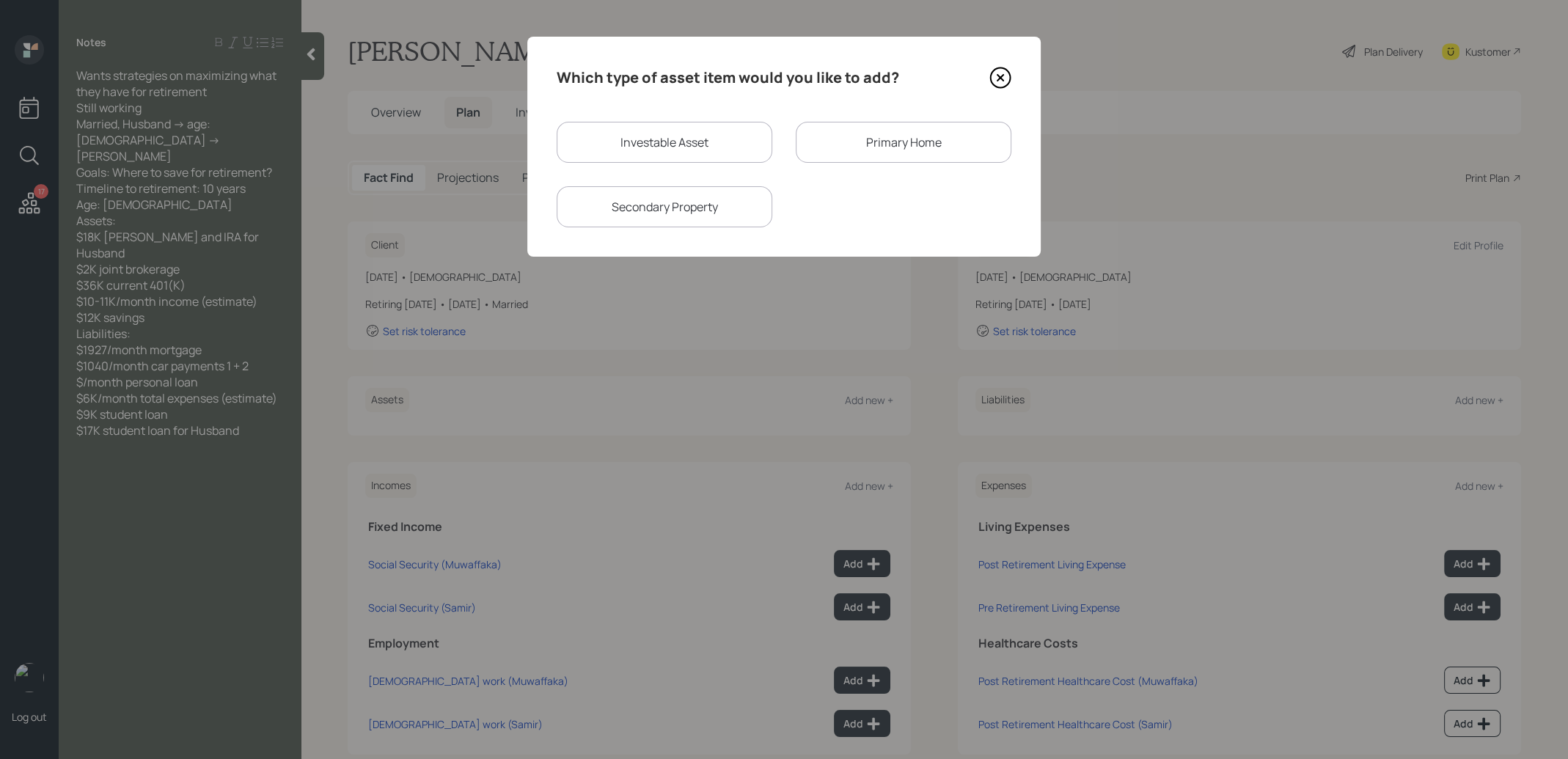
click at [652, 142] on div "Investable Asset" at bounding box center [663, 142] width 215 height 41
select select "taxable"
select select "balanced"
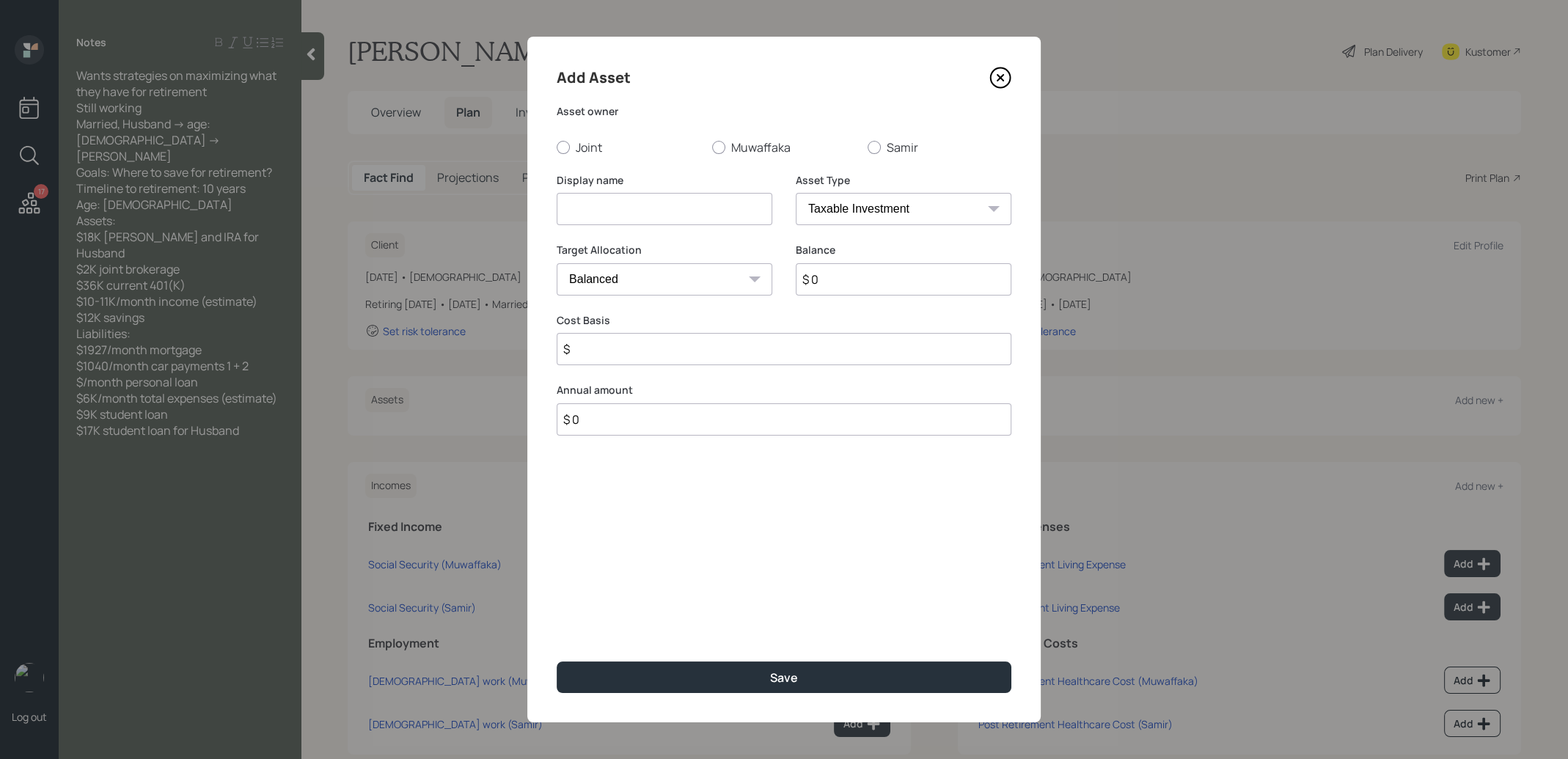
click at [636, 212] on input at bounding box center [663, 209] width 215 height 33
type input "Roth IRA"
click at [721, 143] on div at bounding box center [719, 147] width 13 height 13
click at [712, 146] on input "Muwaffaka" at bounding box center [711, 146] width 1 height 1
radio input "true"
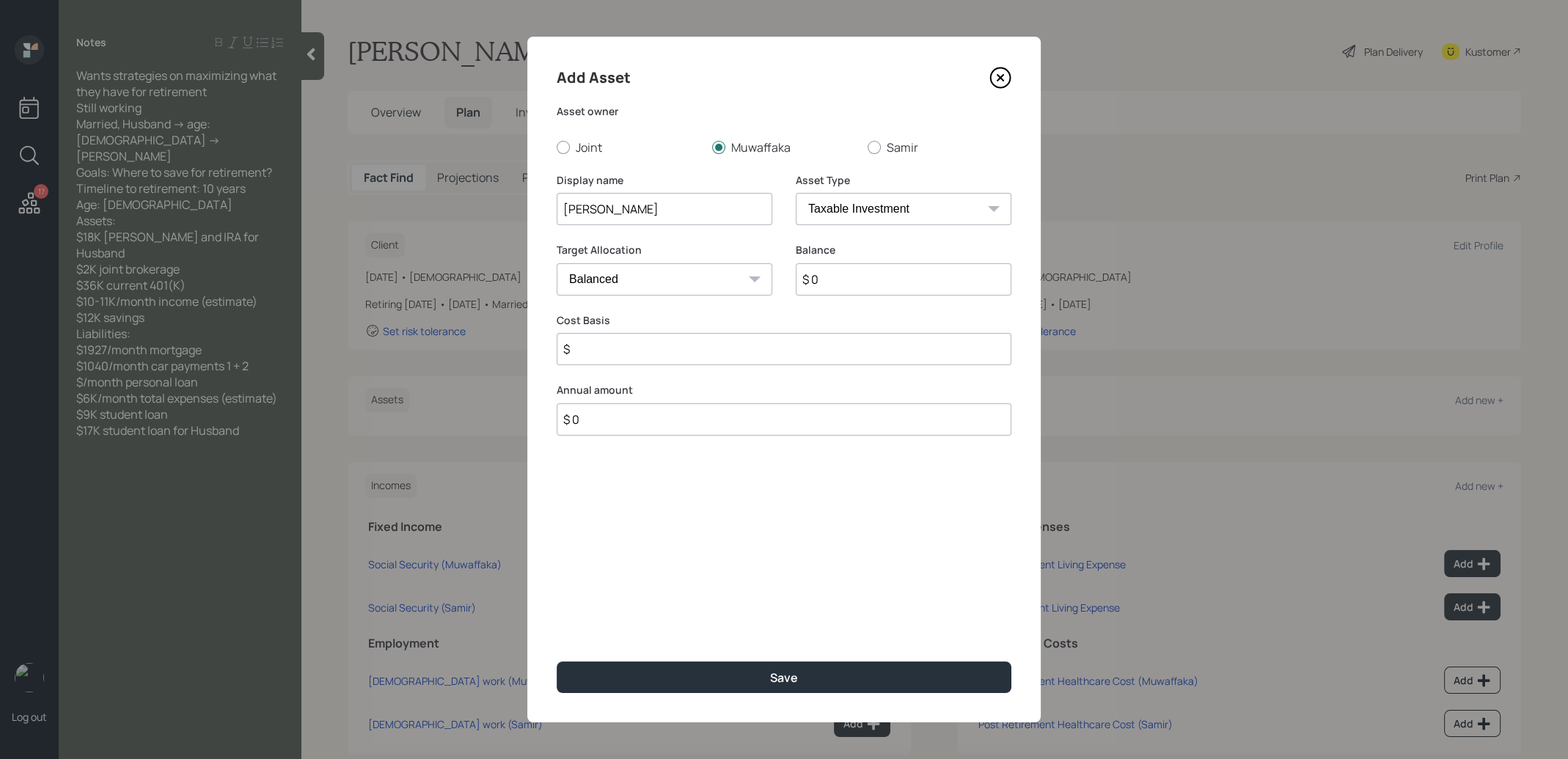
click at [830, 287] on input "$ 0" at bounding box center [903, 279] width 215 height 33
type input "$ 18,000"
click at [892, 211] on select "SEP IRA IRA Roth IRA 401(k) Roth 401(k) 403(b) Roth 403(b) 457(b) Roth 457(b) H…" at bounding box center [903, 209] width 215 height 33
select select "roth_ira"
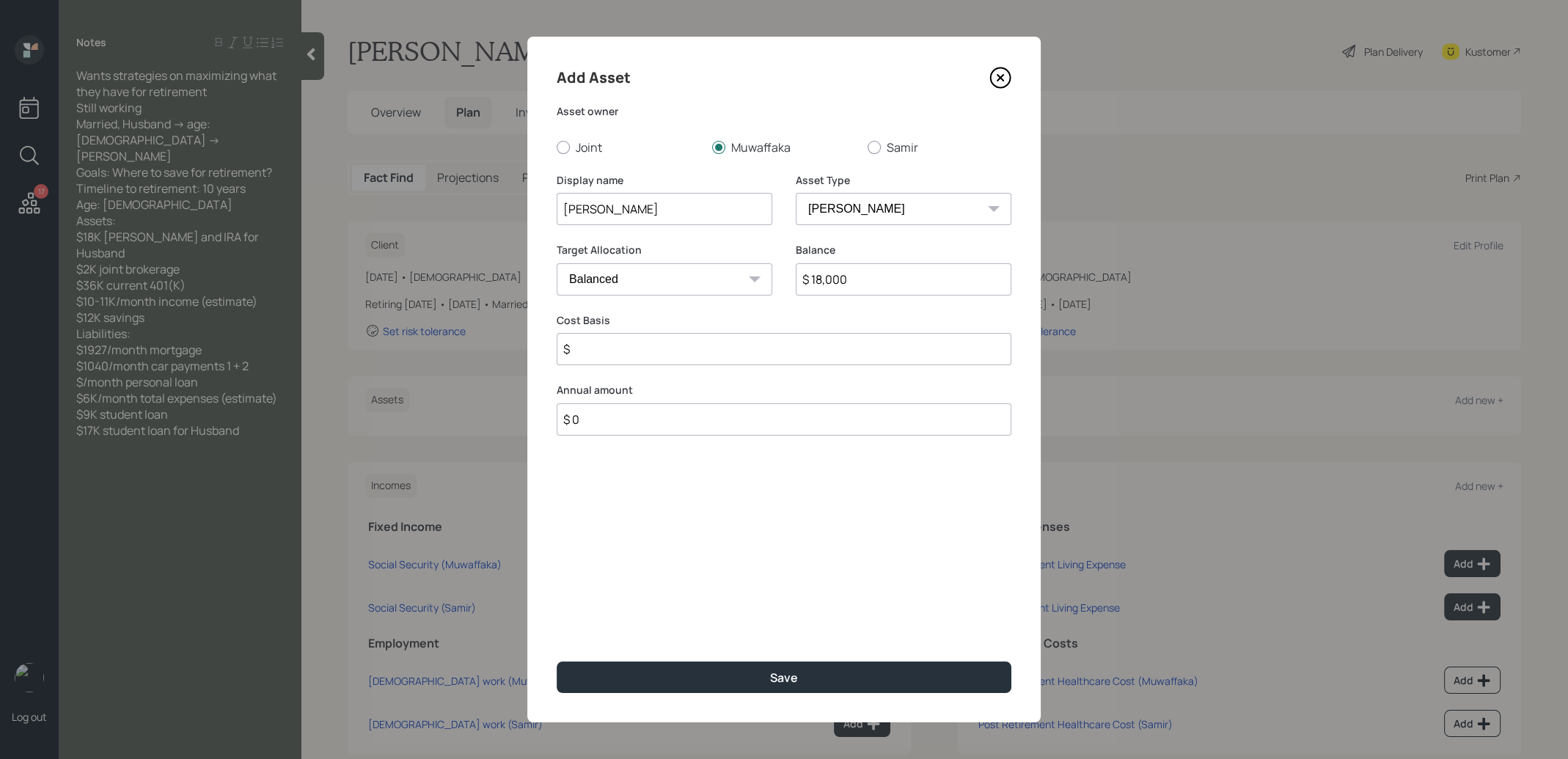
click at [795, 192] on select "SEP IRA IRA Roth IRA 401(k) Roth 401(k) 403(b) Roth 403(b) 457(b) Roth 457(b) H…" at bounding box center [903, 209] width 215 height 33
click at [745, 354] on input "$" at bounding box center [783, 349] width 455 height 33
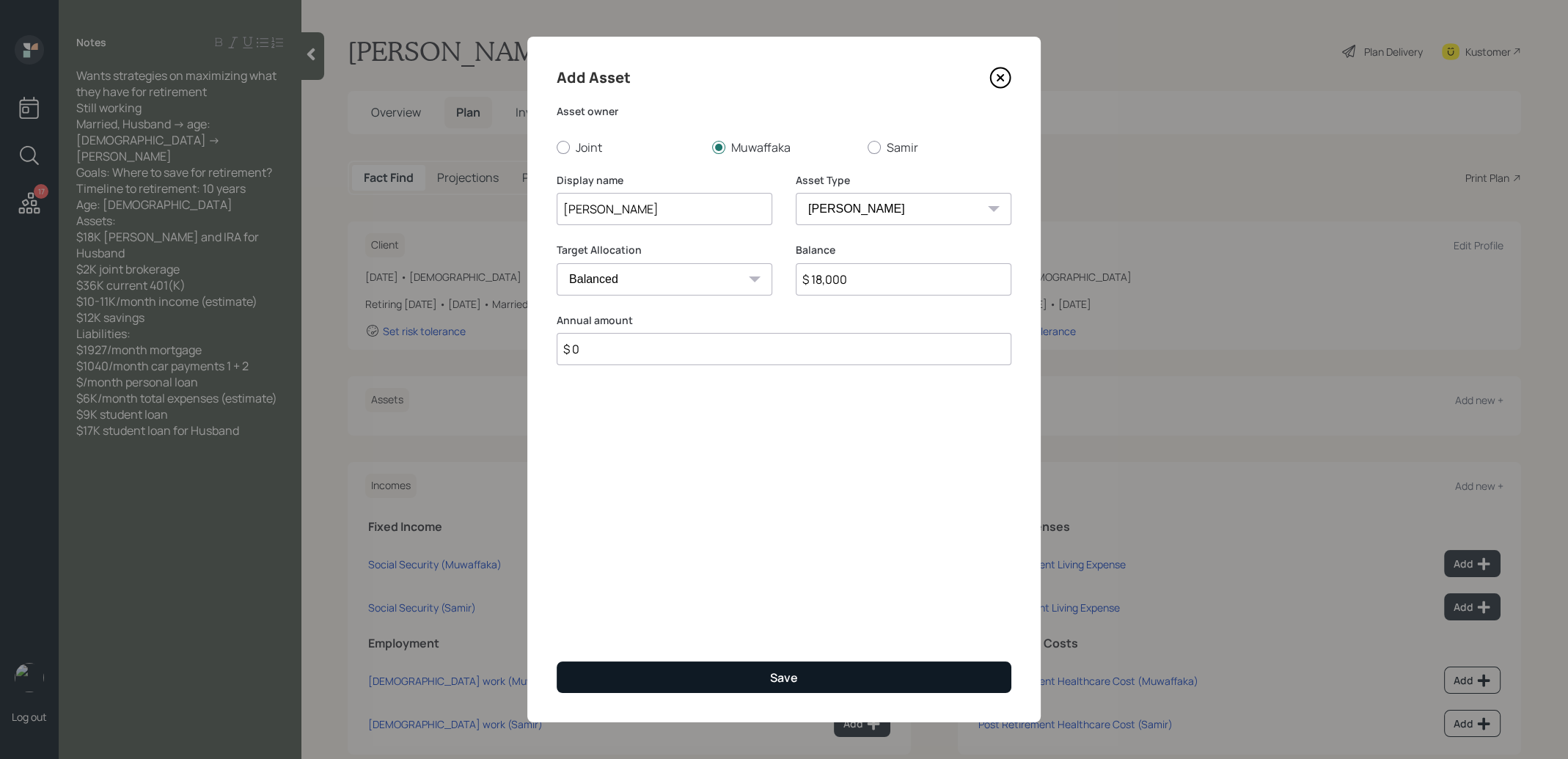
type input "$ 0"
click at [702, 680] on button "Save" at bounding box center [783, 677] width 455 height 32
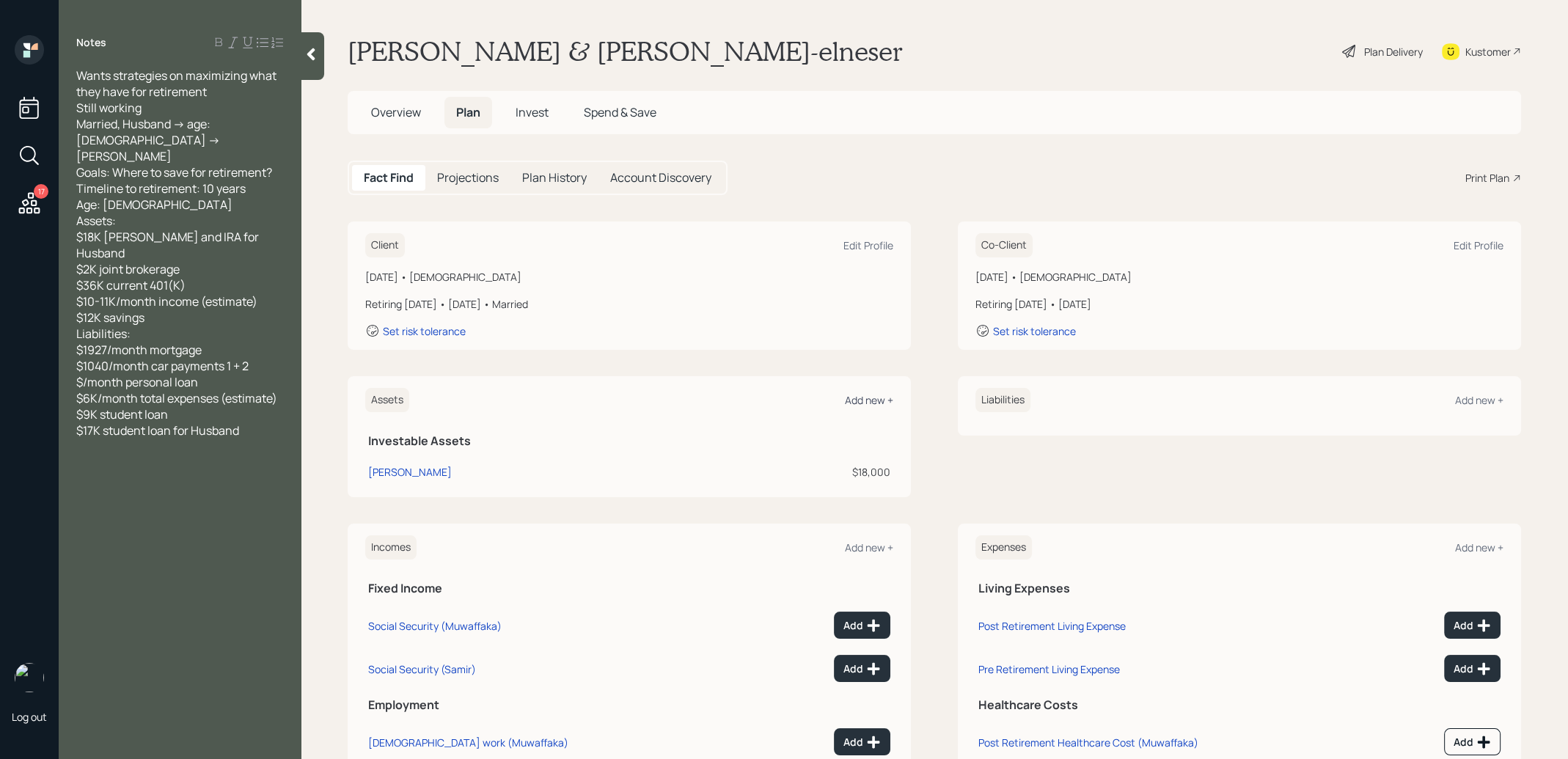
click at [864, 400] on div "Add new +" at bounding box center [869, 400] width 49 height 14
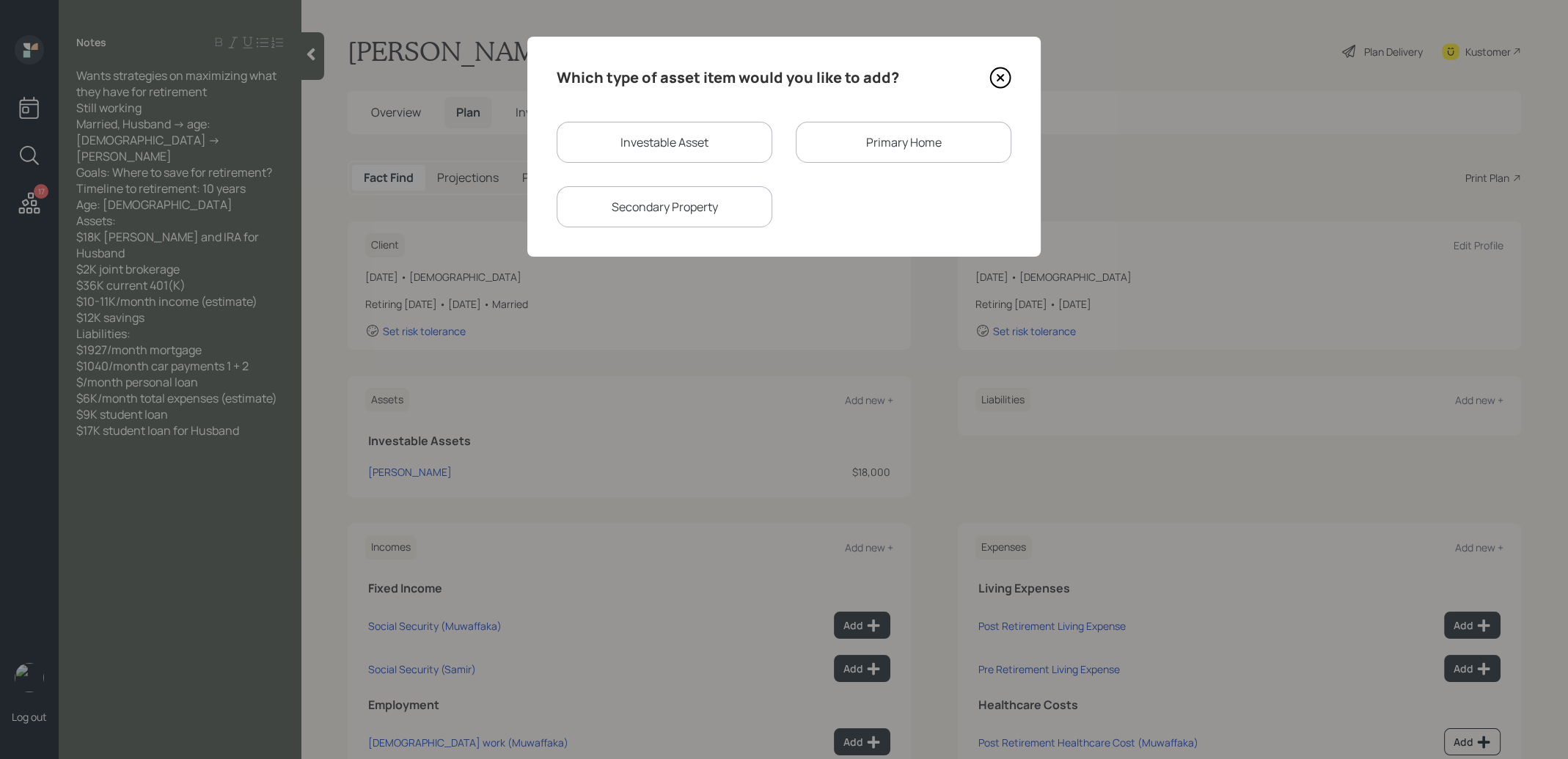
click at [672, 142] on div "Investable Asset" at bounding box center [663, 142] width 215 height 41
select select "taxable"
select select "balanced"
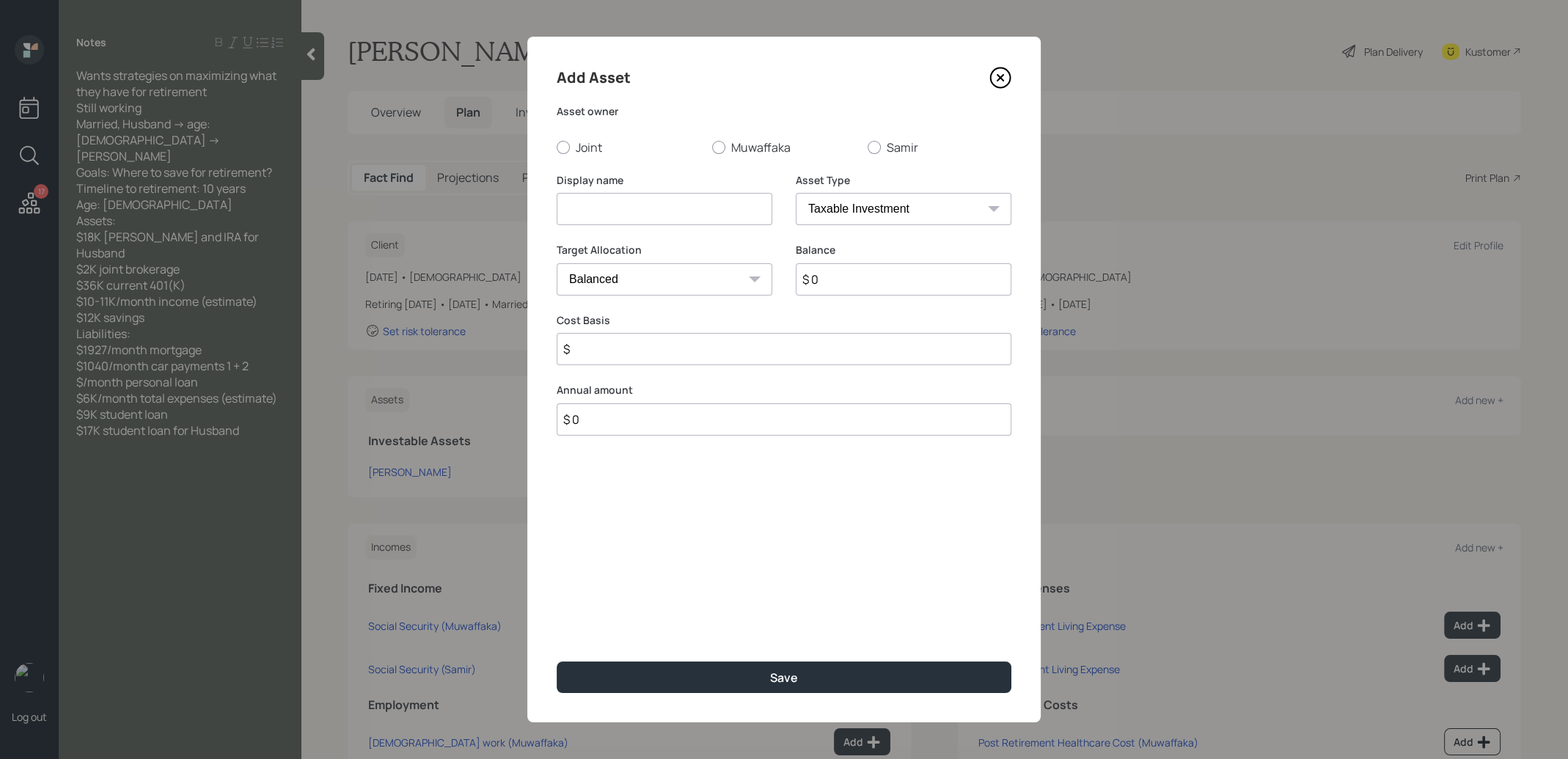
click at [692, 212] on input at bounding box center [663, 209] width 215 height 33
click at [996, 74] on icon at bounding box center [999, 78] width 22 height 22
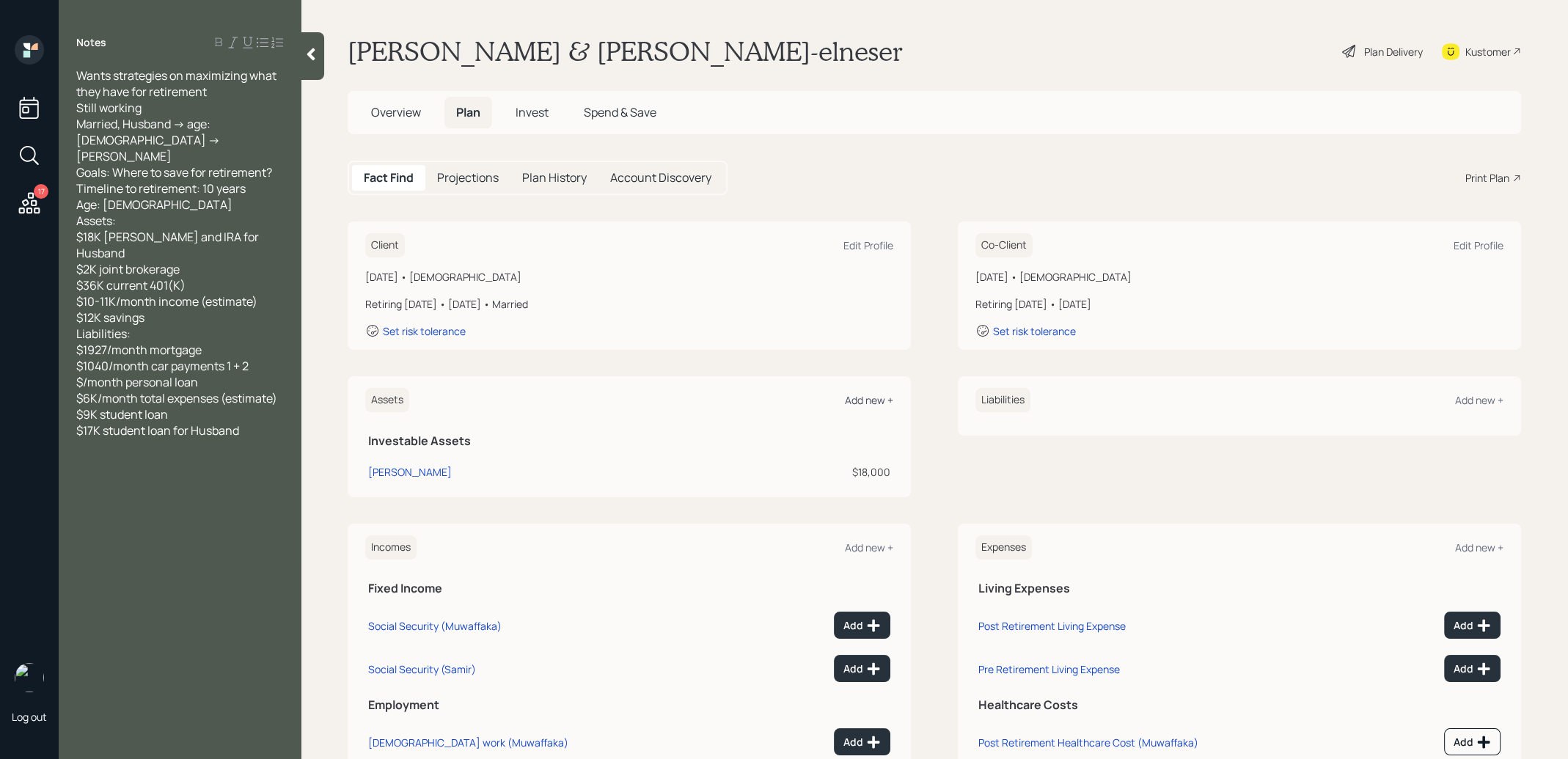
click at [873, 400] on div "Add new +" at bounding box center [869, 400] width 49 height 14
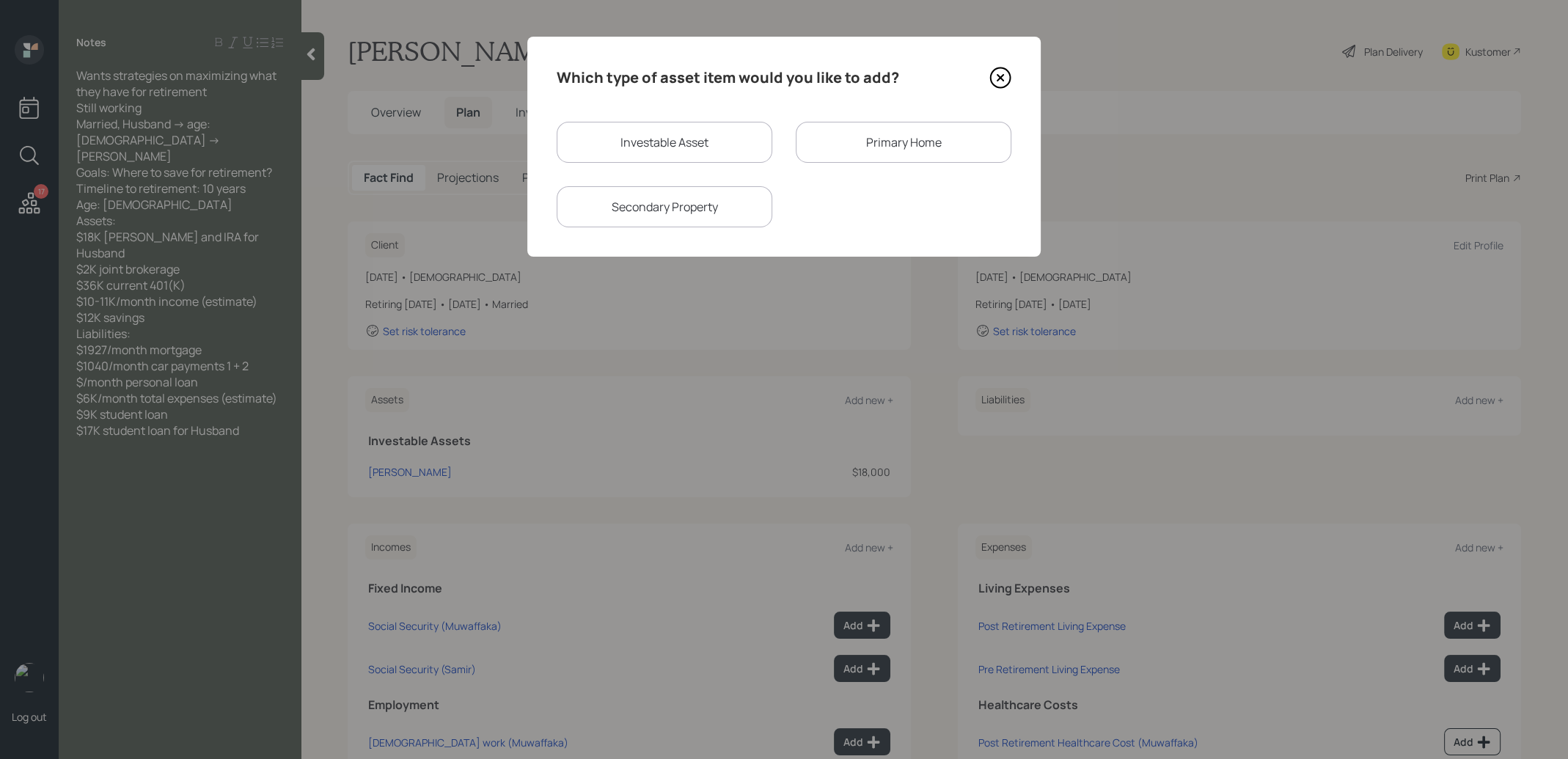
click at [716, 148] on div "Investable Asset" at bounding box center [663, 142] width 215 height 41
select select "taxable"
select select "balanced"
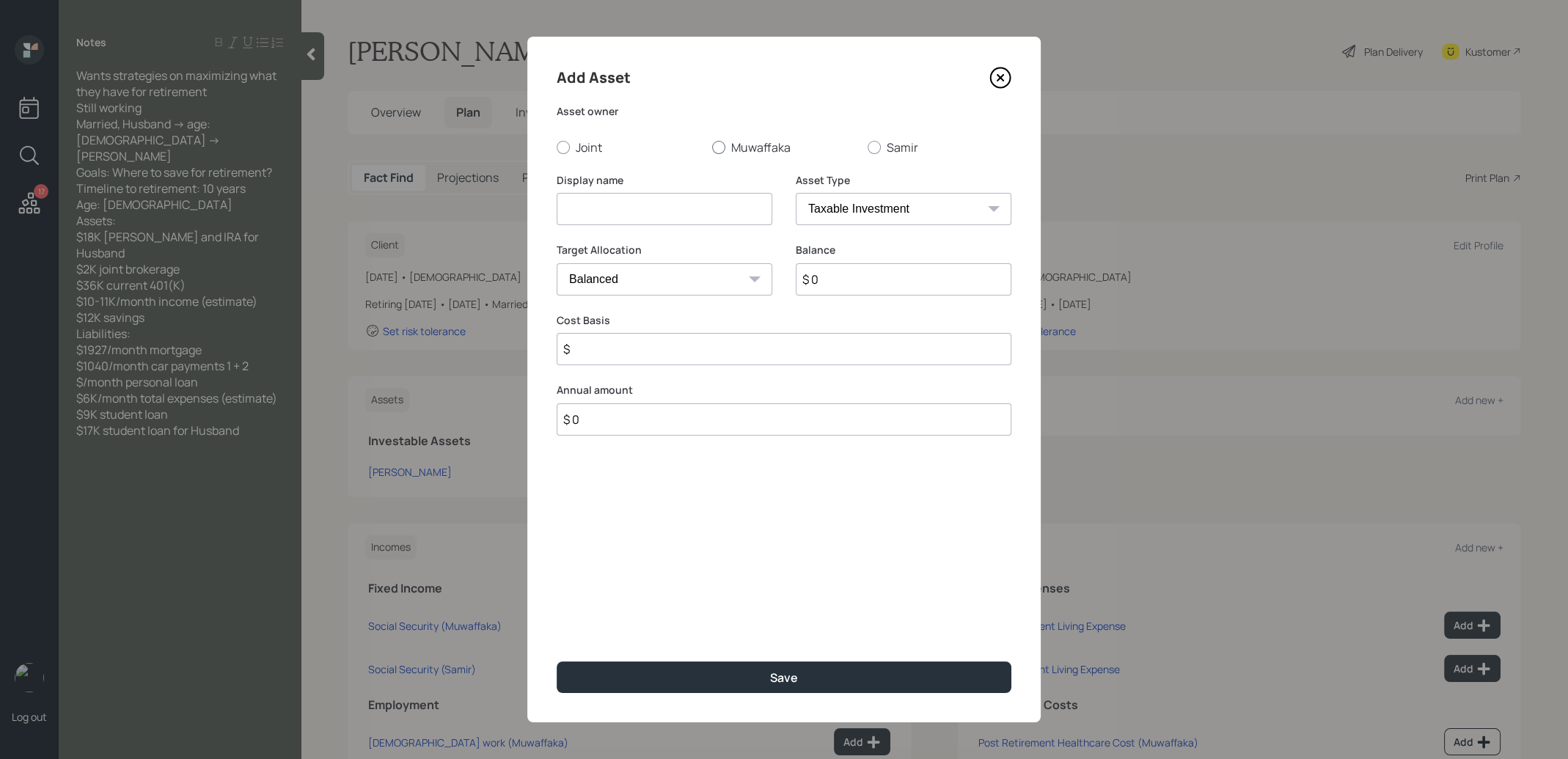
click at [720, 145] on div at bounding box center [719, 147] width 13 height 13
click at [712, 146] on input "Muwaffaka" at bounding box center [711, 146] width 1 height 1
radio input "true"
click at [720, 208] on input at bounding box center [663, 209] width 215 height 33
type input "Current 401k"
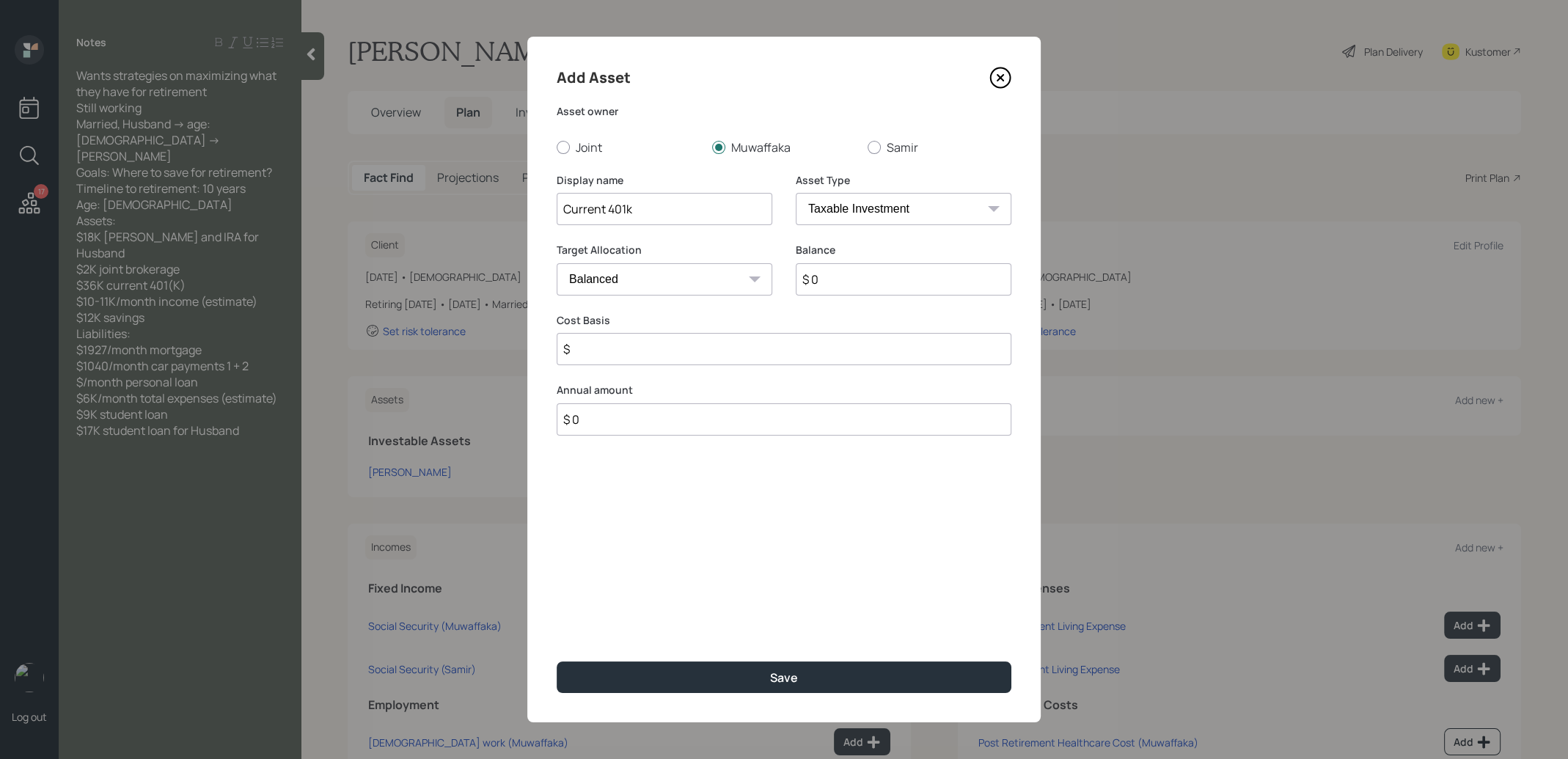
click at [891, 213] on select "SEP IRA IRA Roth IRA 401(k) Roth 401(k) 403(b) Roth 403(b) 457(b) Roth 457(b) H…" at bounding box center [903, 209] width 215 height 33
select select "company_sponsored"
click at [795, 192] on select "SEP IRA IRA Roth IRA 401(k) Roth 401(k) 403(b) Roth 403(b) 457(b) Roth 457(b) H…" at bounding box center [903, 209] width 215 height 33
click at [847, 287] on input "$ 0" at bounding box center [903, 279] width 215 height 33
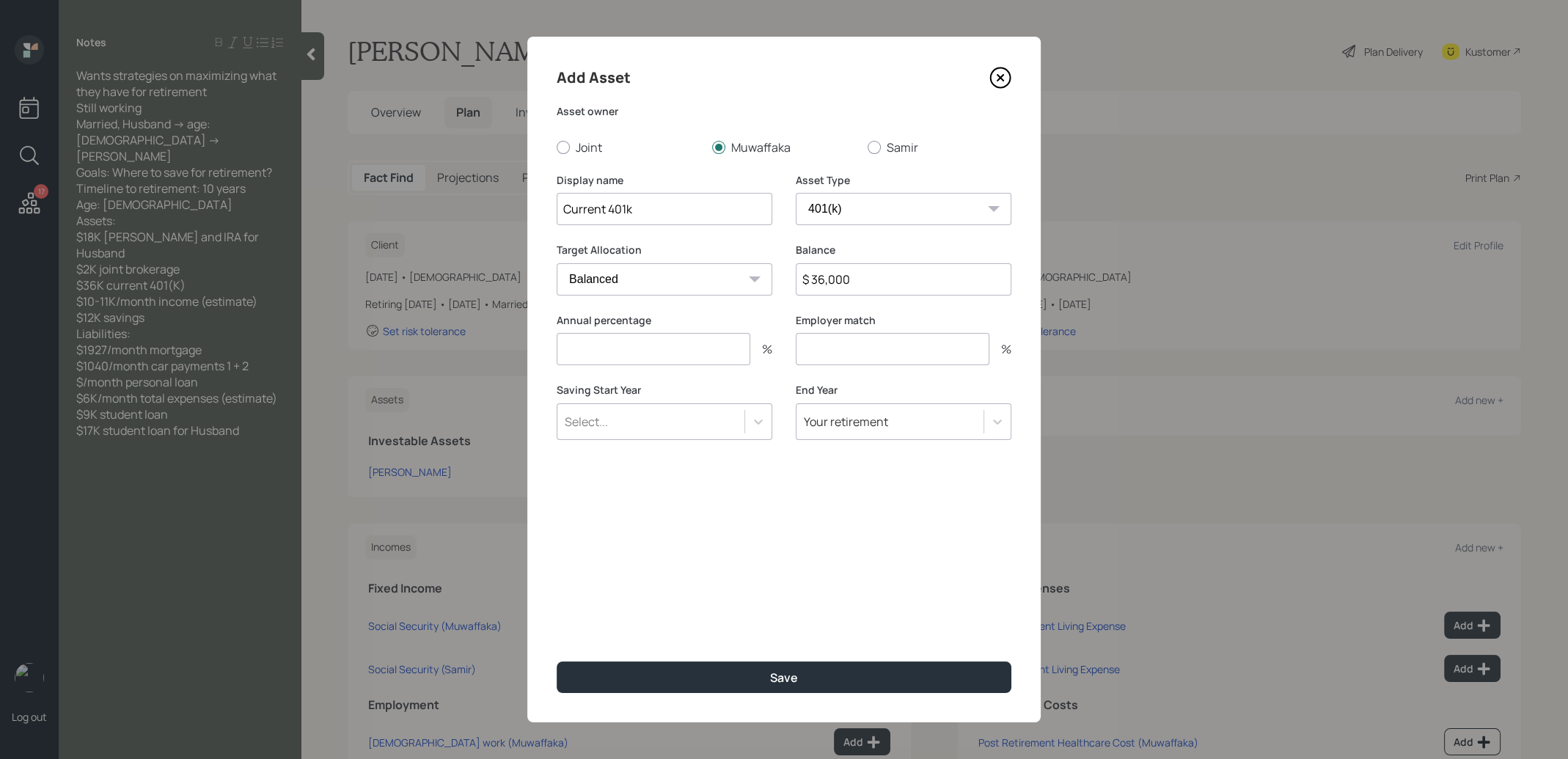
type input "$ 36,000"
click at [720, 346] on input "number" at bounding box center [653, 349] width 193 height 33
type input "0"
click at [926, 350] on input "number" at bounding box center [892, 349] width 193 height 33
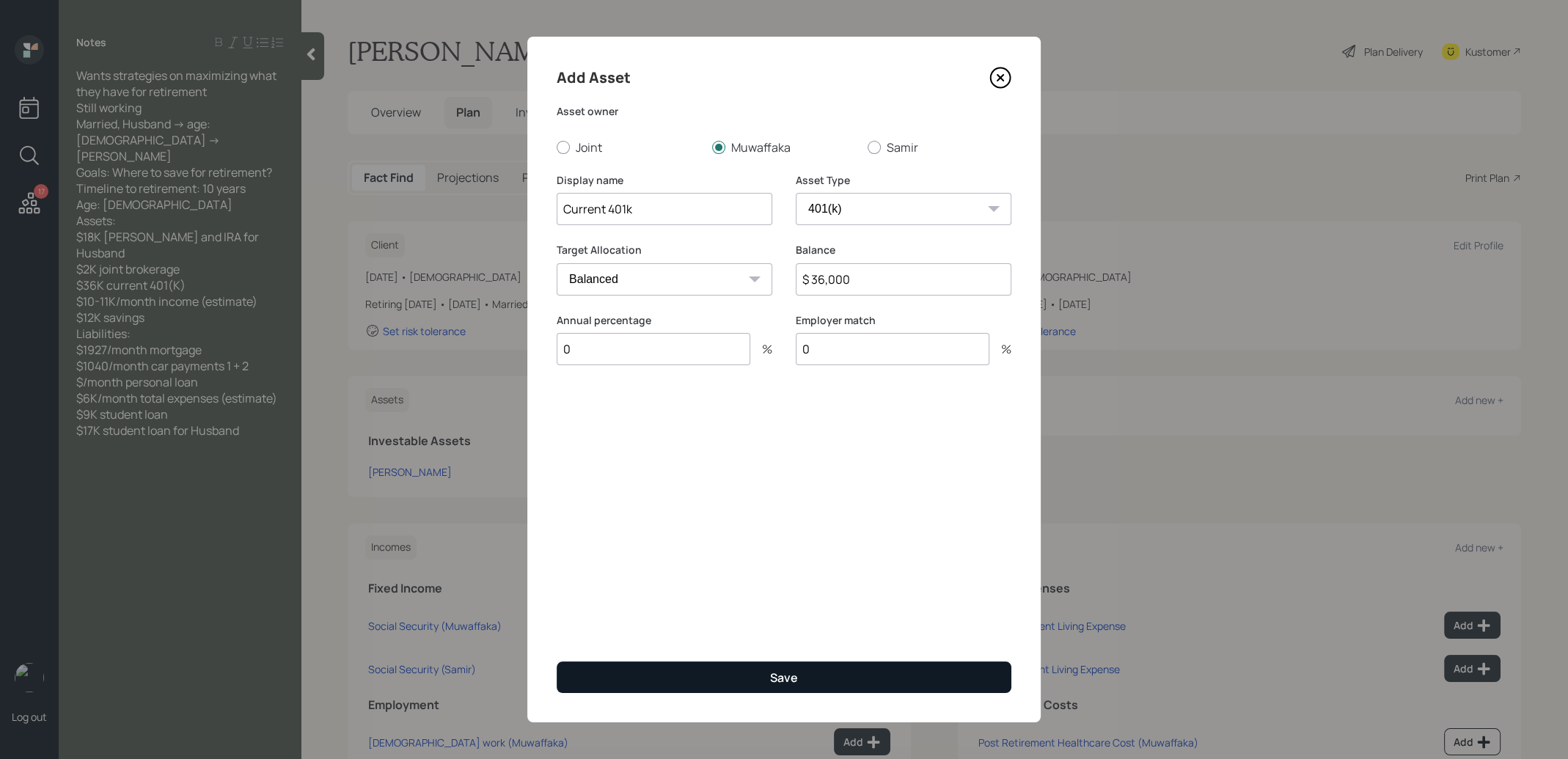
type input "0"
click at [728, 680] on button "Save" at bounding box center [783, 677] width 455 height 32
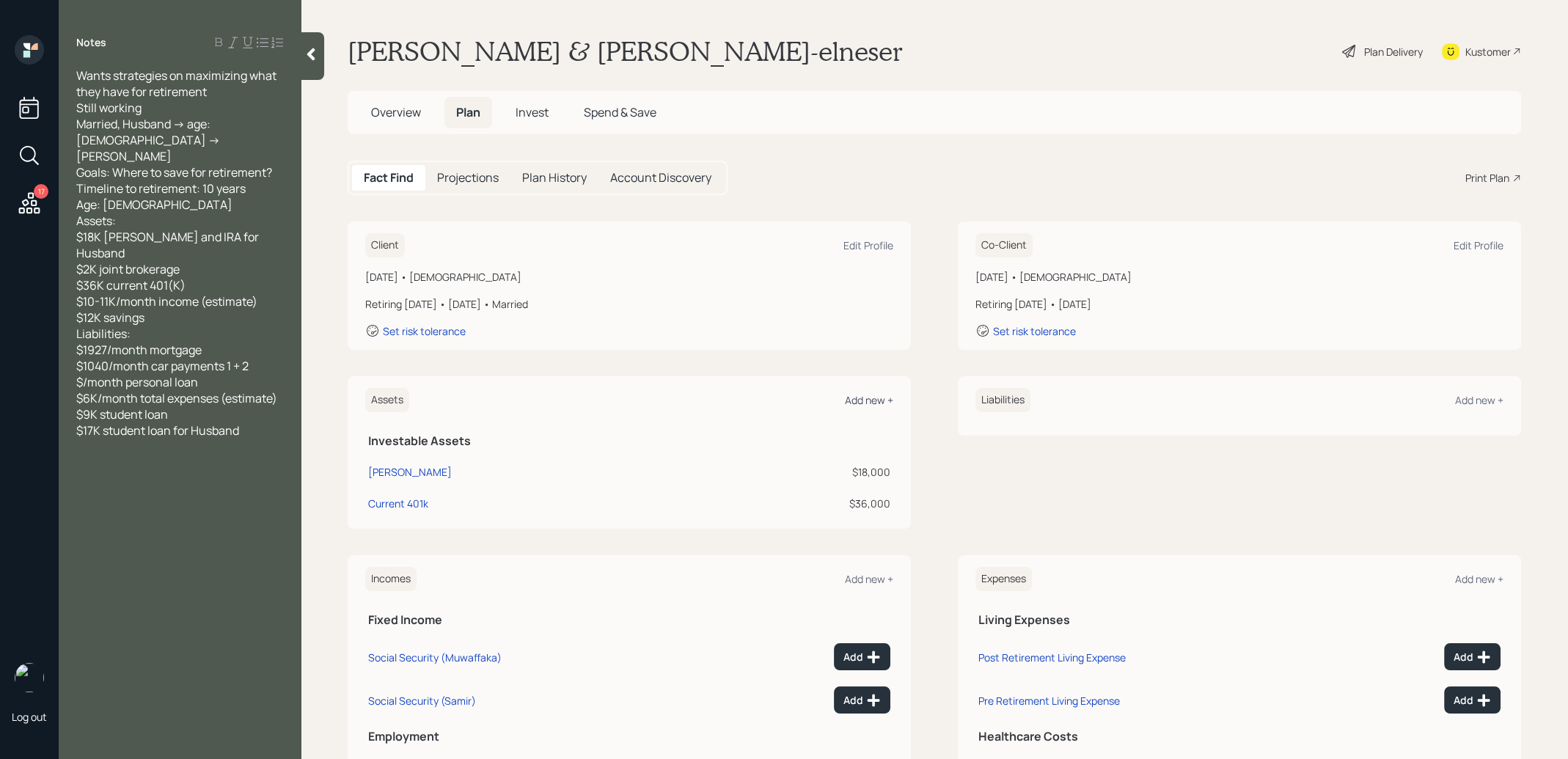
click at [866, 400] on div "Add new +" at bounding box center [869, 400] width 49 height 14
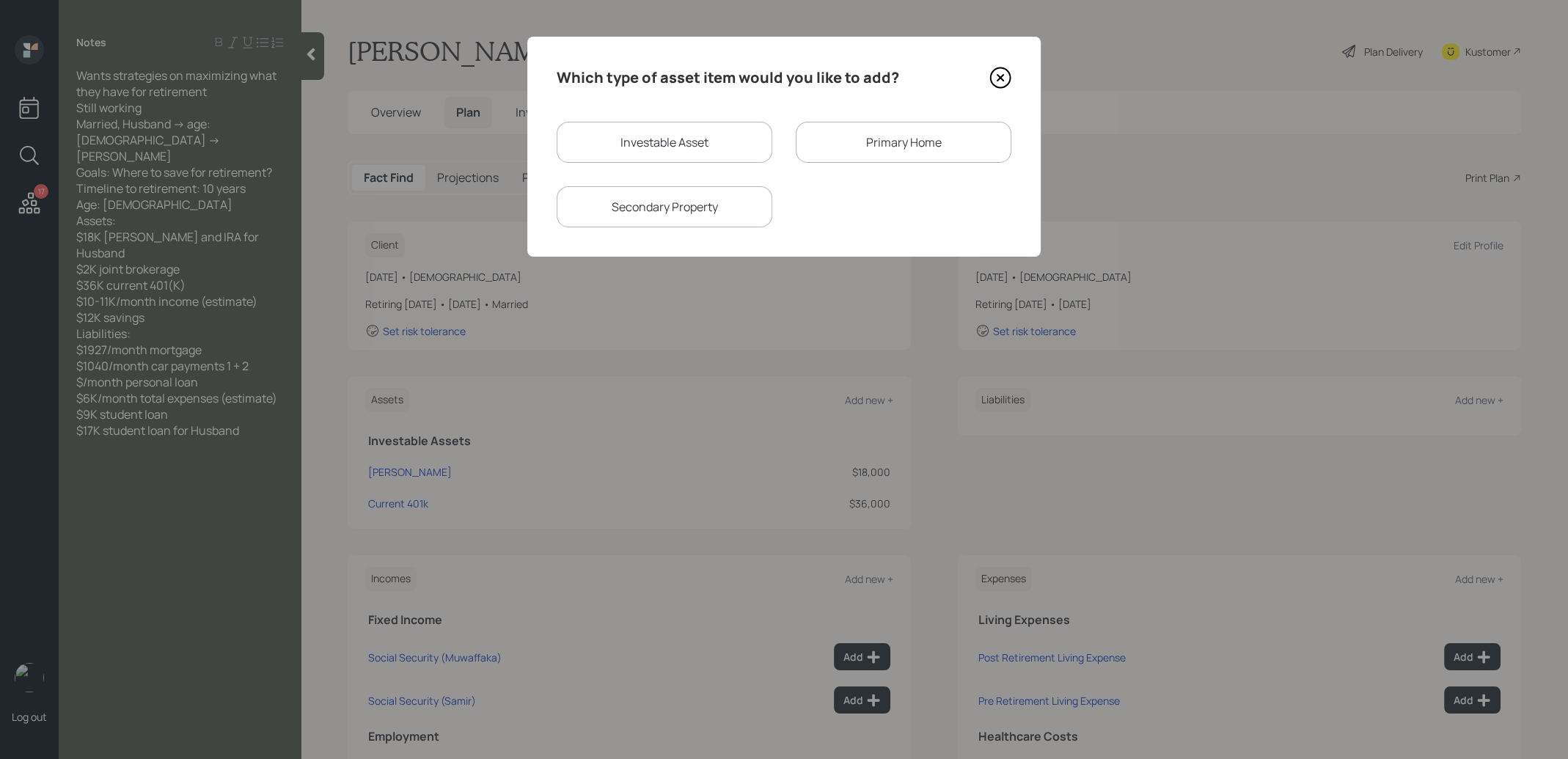
click at [649, 139] on div "Investable Asset" at bounding box center [663, 142] width 215 height 41
select select "taxable"
select select "balanced"
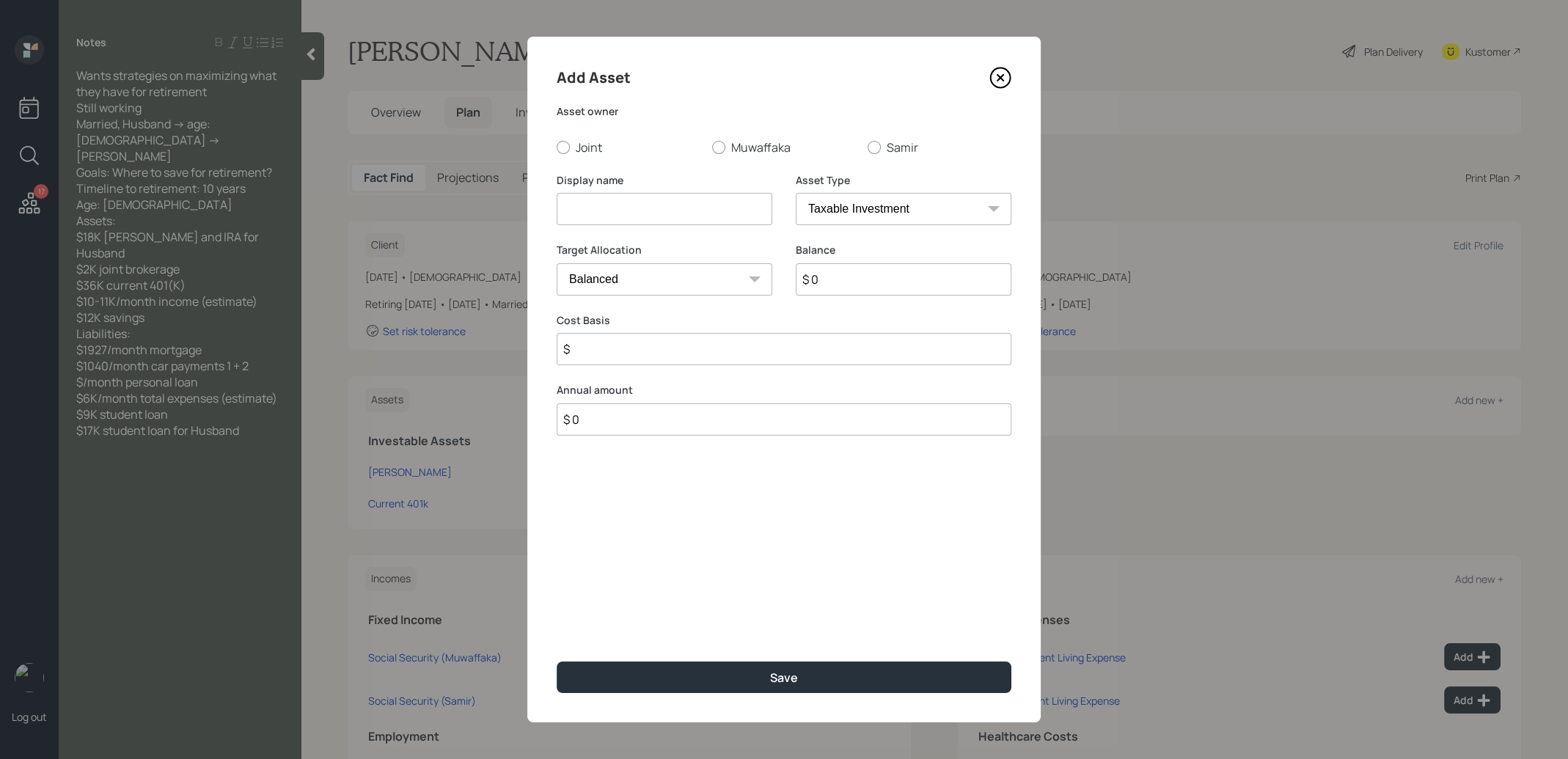
click at [616, 214] on input at bounding box center [663, 209] width 215 height 33
type input "Savings"
click at [657, 277] on select "Cash Conservative Balanced Aggressive" at bounding box center [663, 279] width 215 height 33
select select "uninvested"
click at [556, 263] on select "Cash Conservative Balanced Aggressive" at bounding box center [663, 279] width 215 height 33
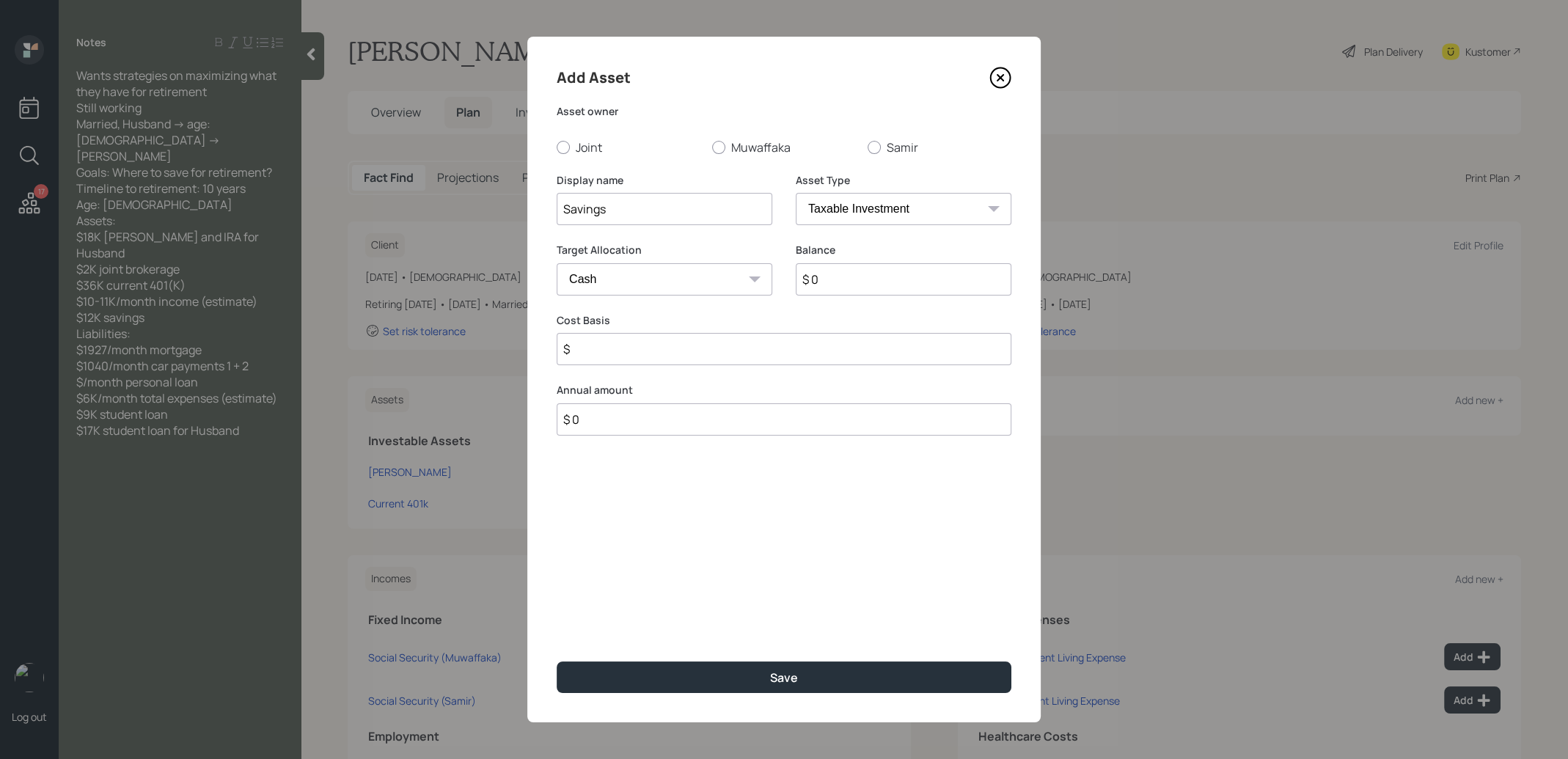
click at [885, 276] on input "$ 0" at bounding box center [903, 279] width 215 height 33
click at [882, 279] on input "$ 0" at bounding box center [903, 279] width 215 height 33
type input "$ 1"
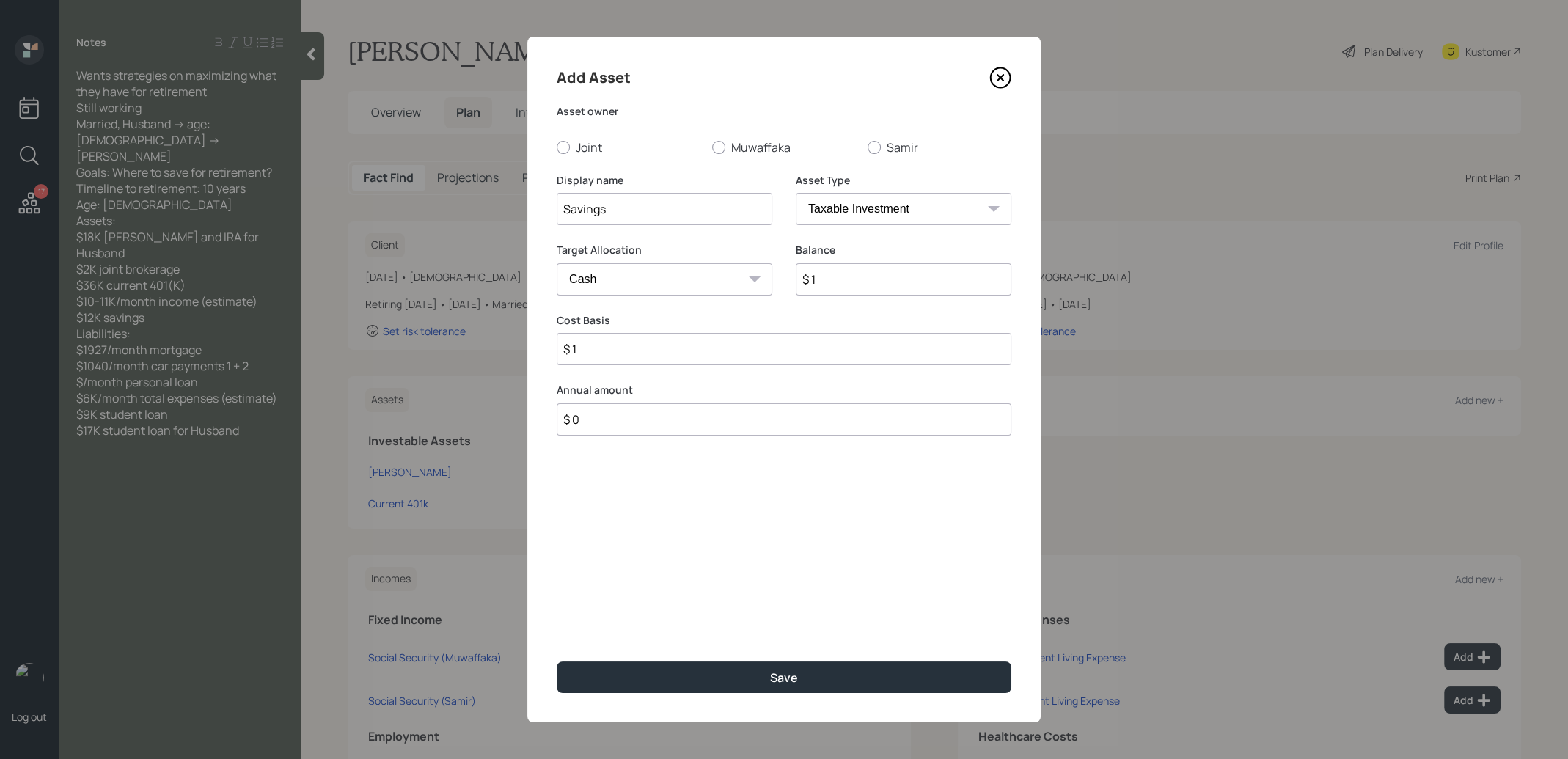
type input "$ 12"
type input "$ 120"
type input "$ 1,200"
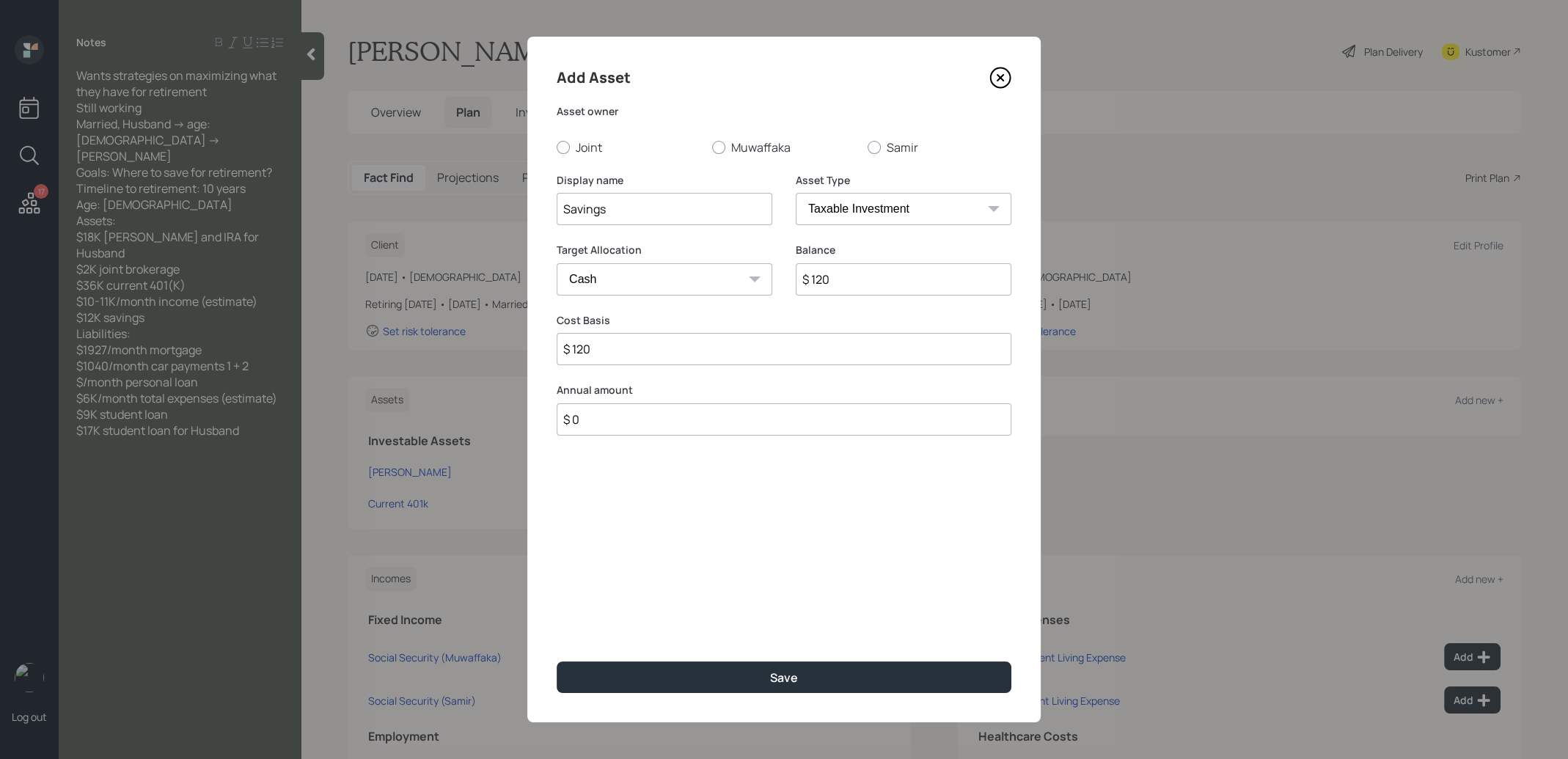
type input "$ 1,200"
type input "$ 12,000"
click at [702, 687] on button "Save" at bounding box center [783, 677] width 455 height 32
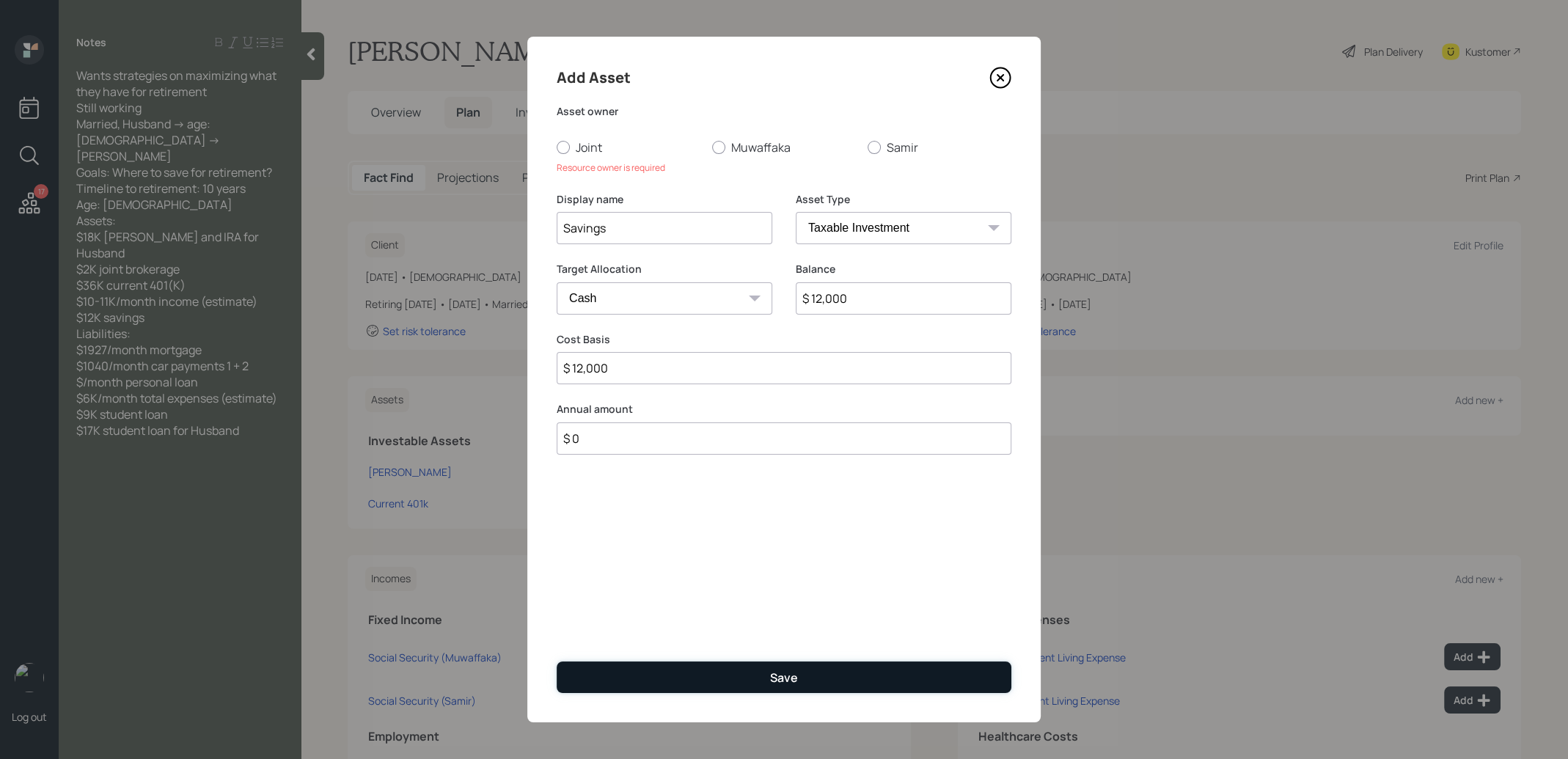
click at [712, 680] on button "Save" at bounding box center [783, 677] width 455 height 32
click at [562, 146] on div at bounding box center [563, 147] width 13 height 13
click at [556, 146] on input "Joint" at bounding box center [556, 146] width 1 height 1
radio input "true"
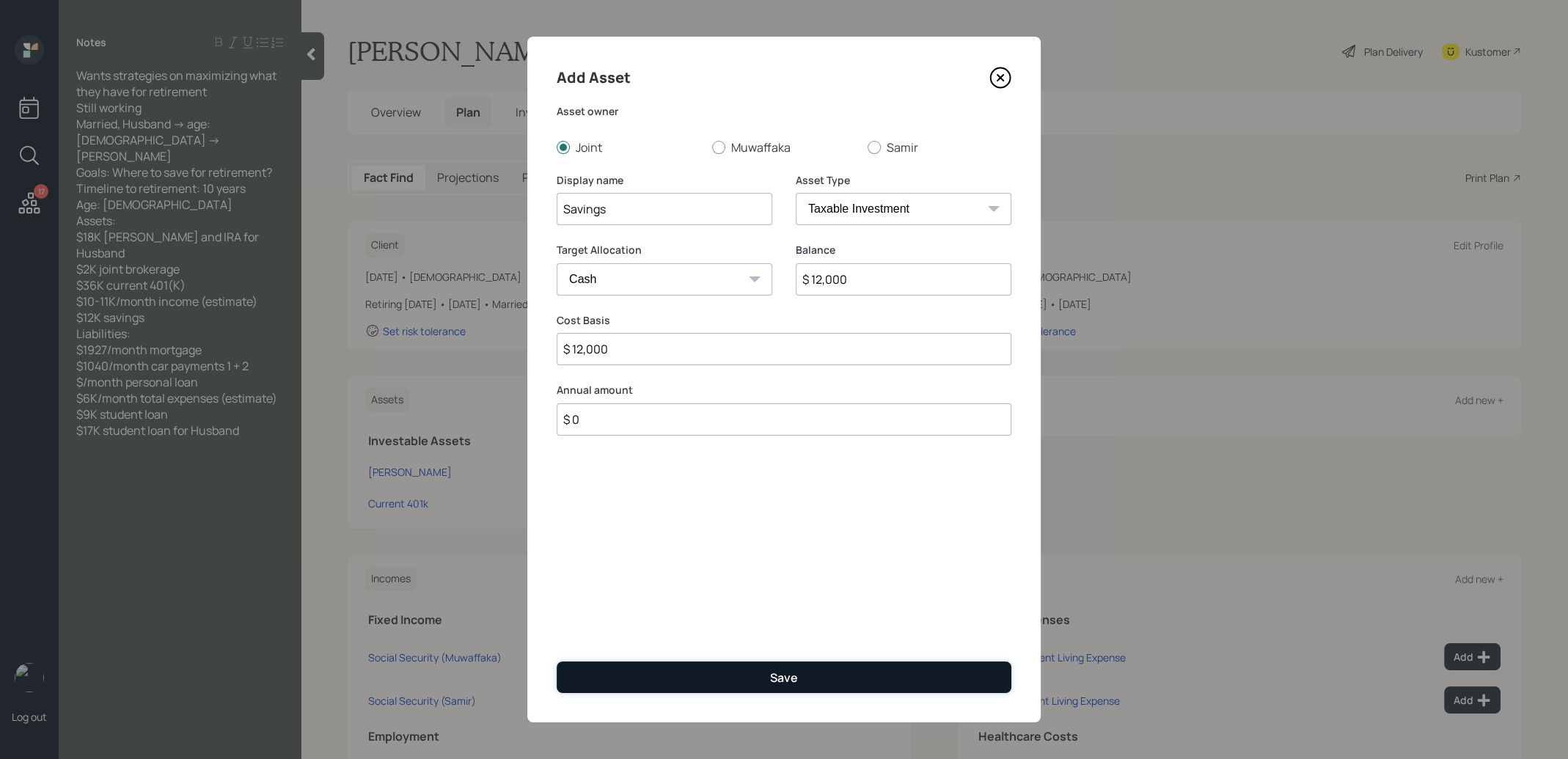
click at [782, 671] on div "Save" at bounding box center [783, 677] width 28 height 16
